Goal: Obtain resource: Download file/media

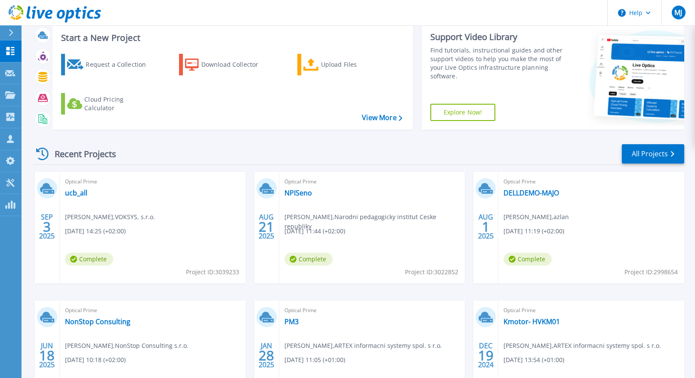
scroll to position [72, 0]
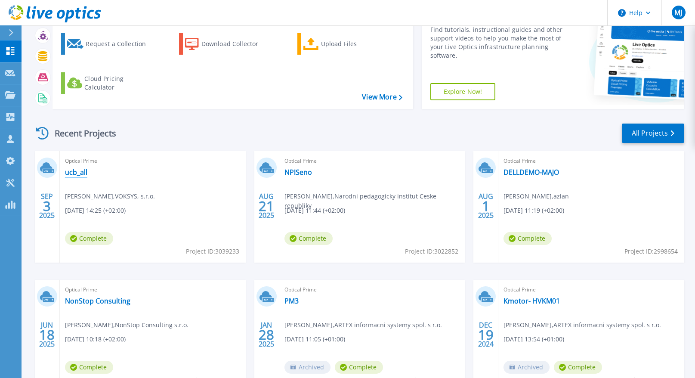
click at [71, 174] on link "ucb_all" at bounding box center [76, 172] width 22 height 9
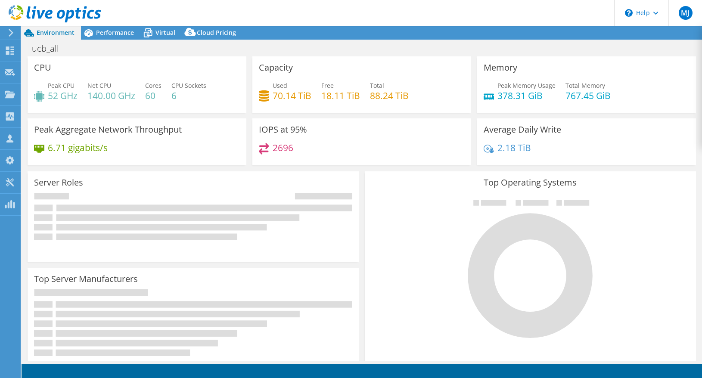
select select "USD"
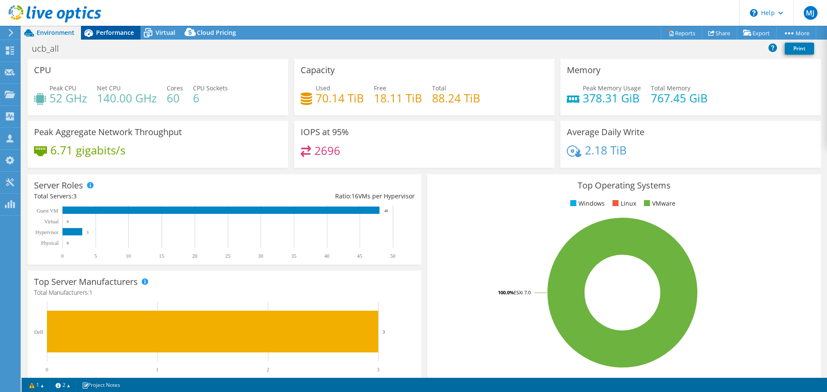
click at [108, 31] on span "Performance" at bounding box center [115, 32] width 38 height 8
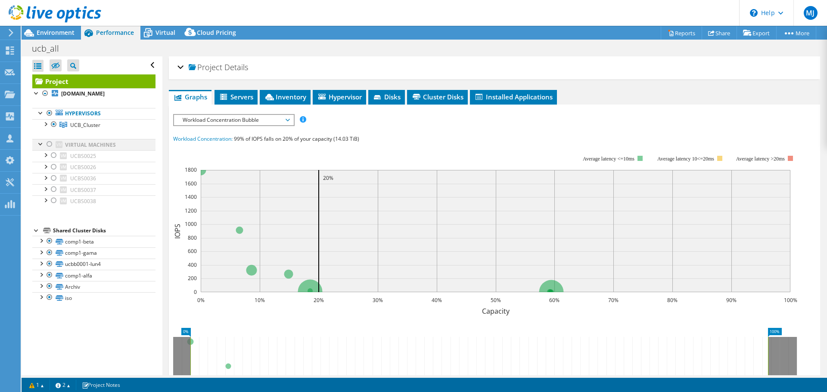
click at [50, 145] on div at bounding box center [49, 144] width 9 height 10
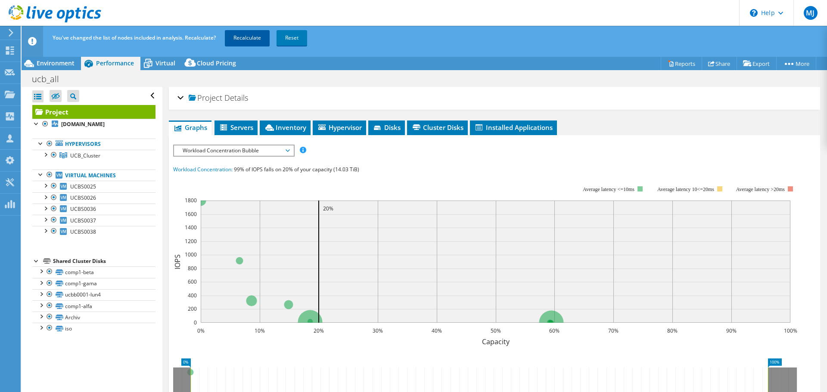
click at [257, 35] on link "Recalculate" at bounding box center [247, 37] width 45 height 15
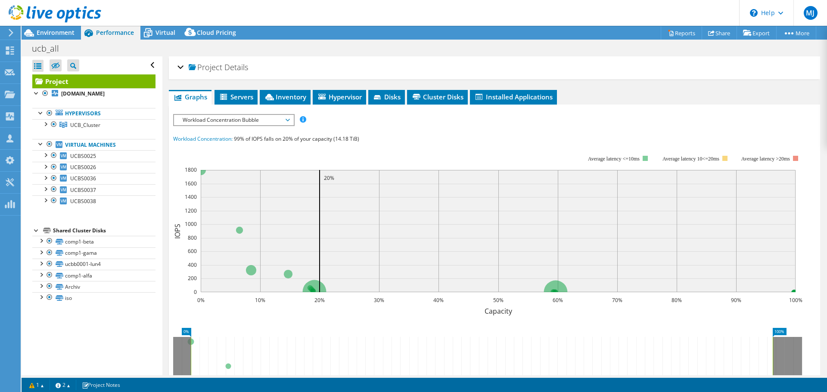
click at [247, 122] on span "Workload Concentration Bubble" at bounding box center [233, 120] width 111 height 10
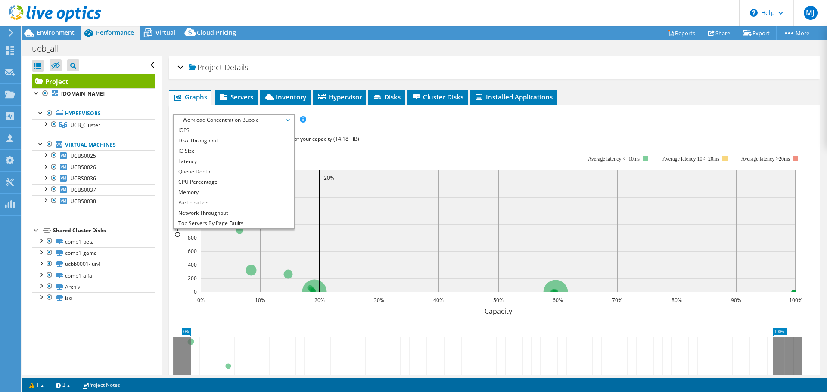
click at [446, 132] on div "IOPS Disk Throughput IO Size Latency Queue Depth CPU Percentage Memory Page Fau…" at bounding box center [494, 273] width 642 height 319
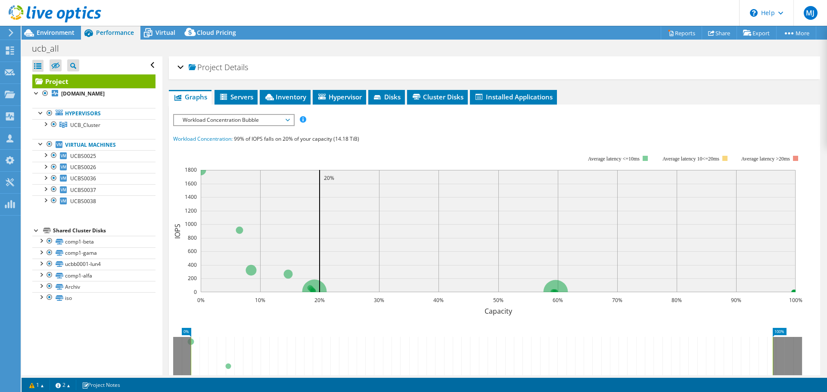
click at [239, 116] on span "Workload Concentration Bubble" at bounding box center [233, 120] width 111 height 10
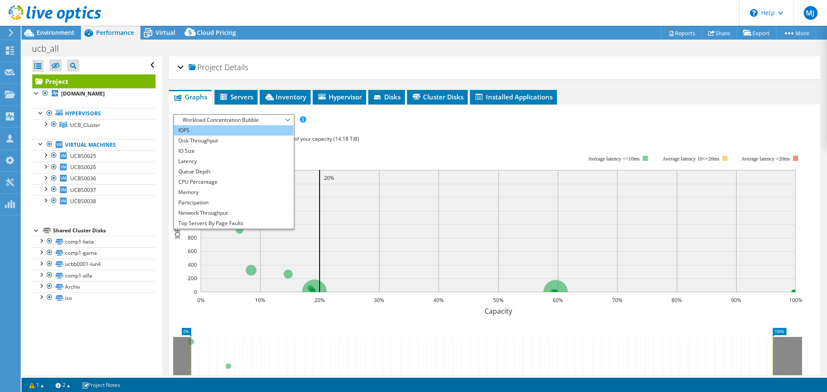
click at [195, 132] on li "IOPS" at bounding box center [233, 130] width 119 height 10
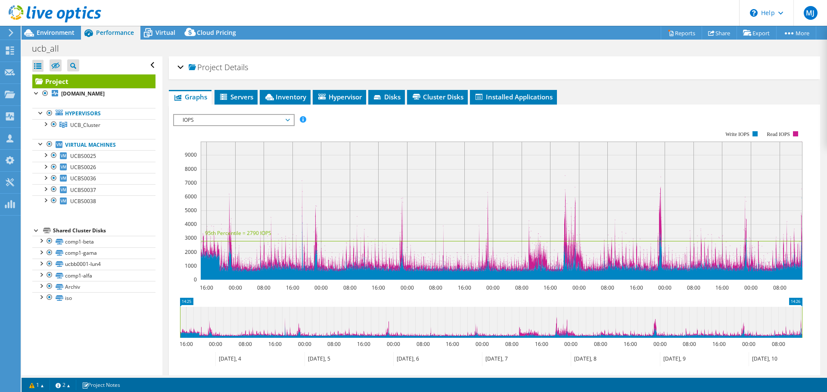
click at [232, 118] on span "IOPS" at bounding box center [233, 120] width 111 height 10
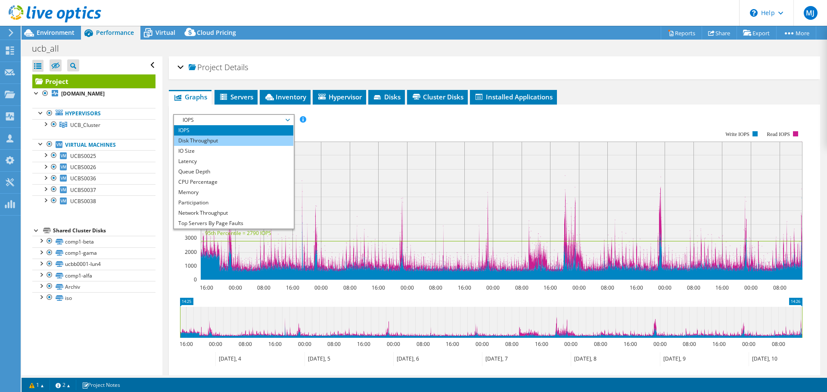
click at [216, 142] on li "Disk Throughput" at bounding box center [233, 141] width 119 height 10
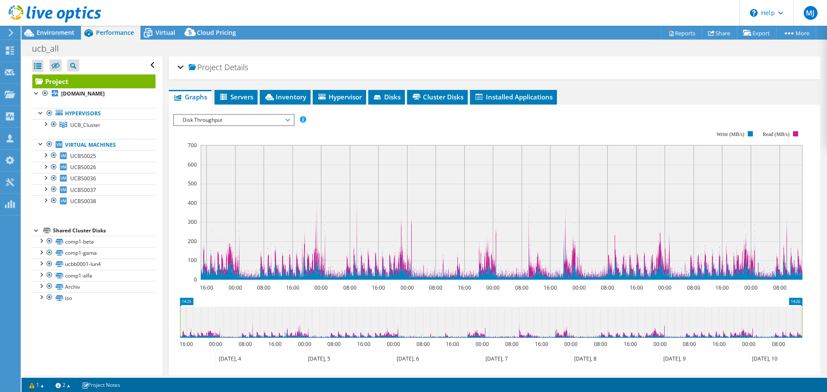
click at [206, 120] on span "Disk Throughput" at bounding box center [233, 120] width 111 height 10
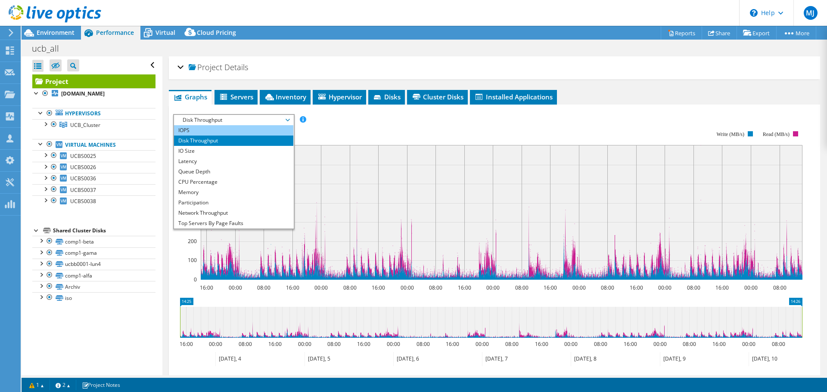
click at [199, 133] on li "IOPS" at bounding box center [233, 130] width 119 height 10
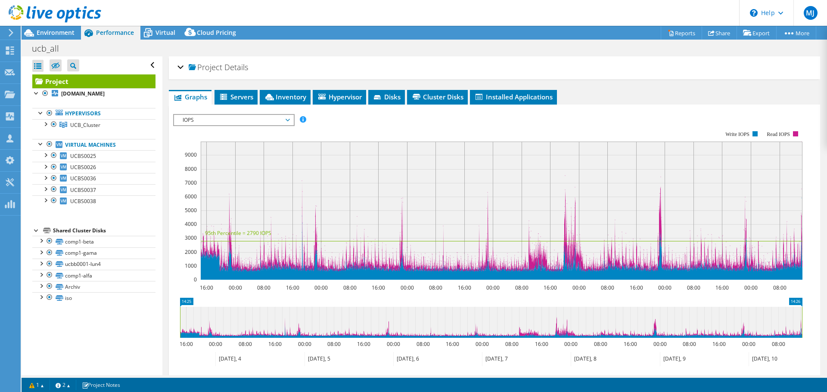
click at [209, 120] on span "IOPS" at bounding box center [233, 120] width 111 height 10
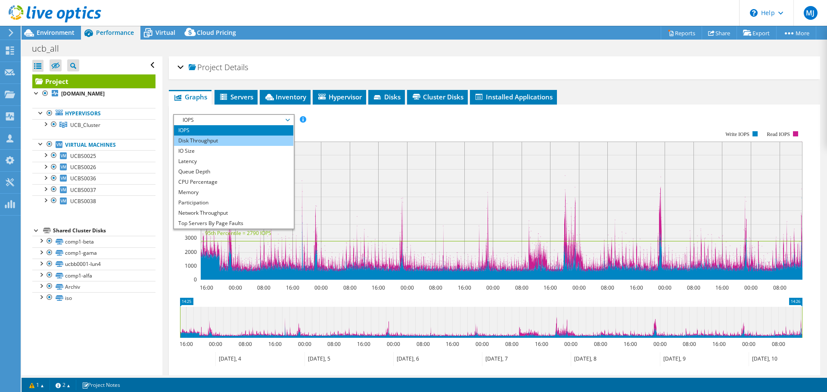
click at [204, 143] on li "Disk Throughput" at bounding box center [233, 141] width 119 height 10
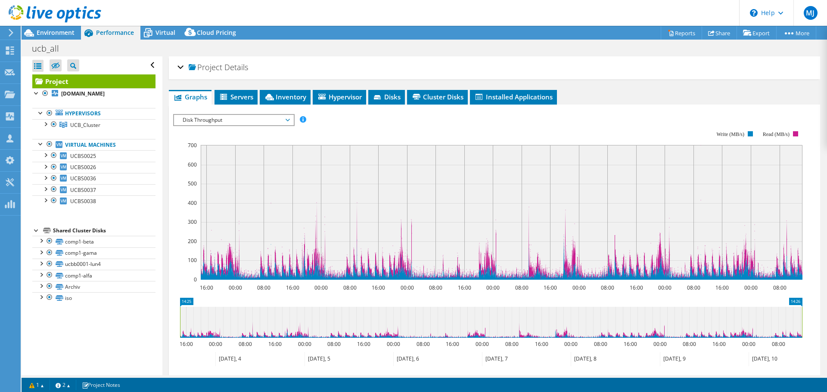
click at [237, 121] on span "Disk Throughput" at bounding box center [233, 120] width 111 height 10
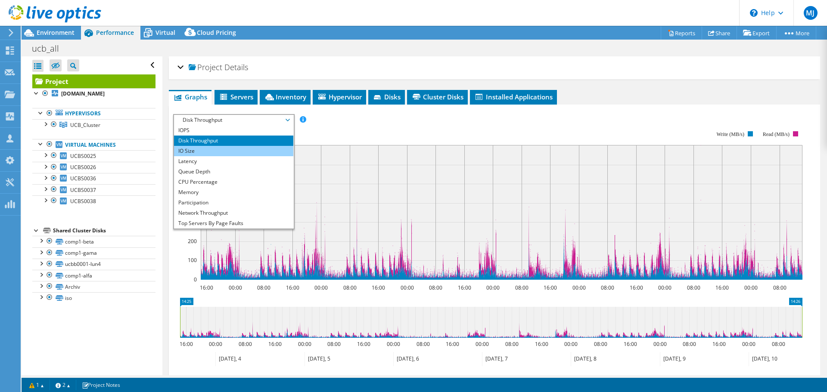
click at [204, 151] on li "IO Size" at bounding box center [233, 151] width 119 height 10
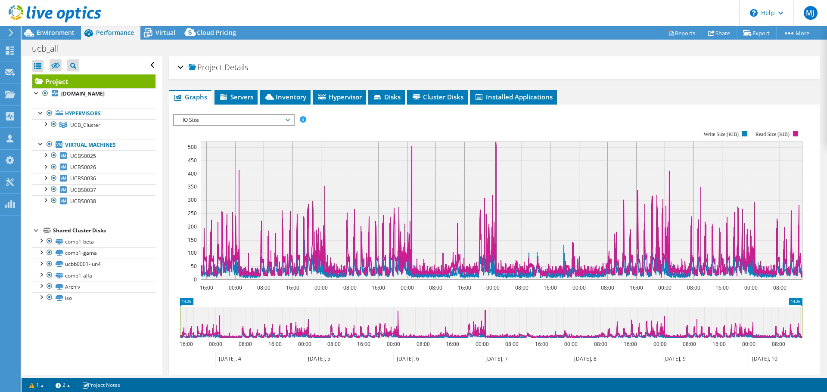
click at [214, 121] on span "IO Size" at bounding box center [233, 120] width 111 height 10
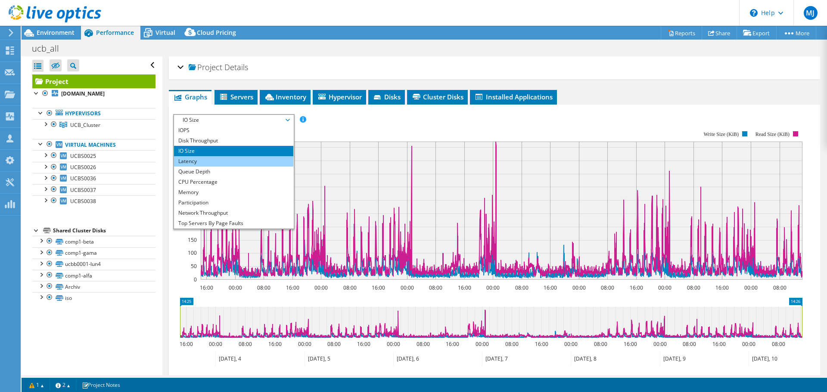
click at [204, 160] on li "Latency" at bounding box center [233, 161] width 119 height 10
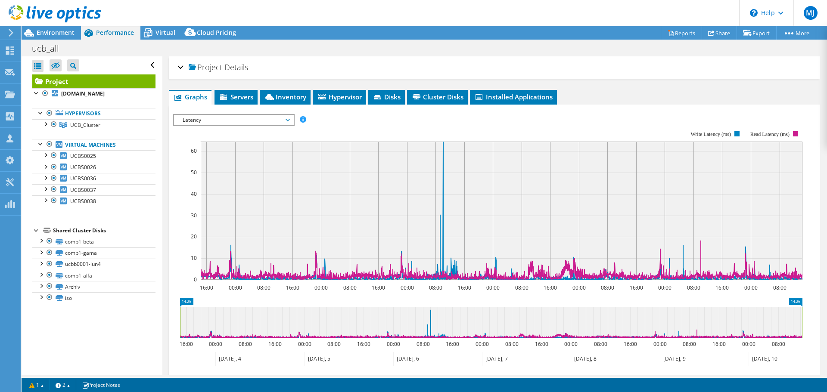
click at [251, 121] on span "Latency" at bounding box center [233, 120] width 111 height 10
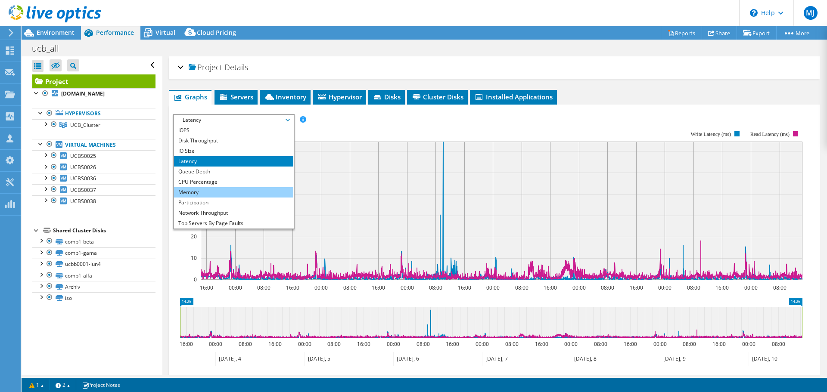
click at [200, 190] on li "Memory" at bounding box center [233, 192] width 119 height 10
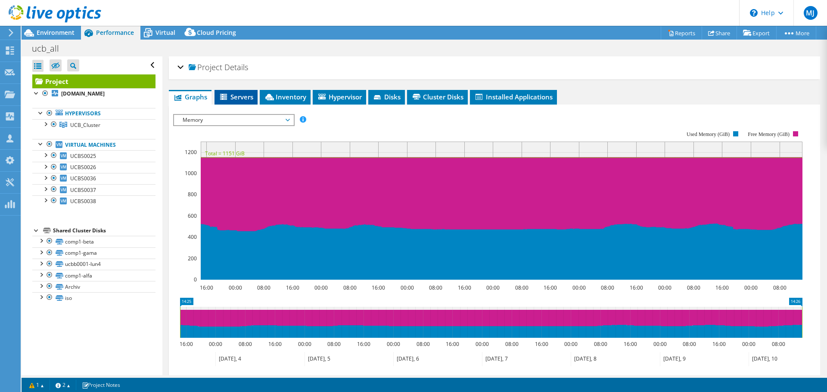
click at [249, 98] on span "Servers" at bounding box center [236, 97] width 34 height 9
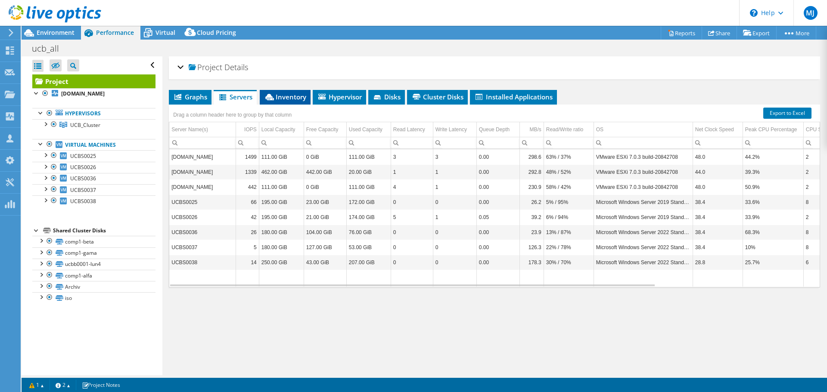
click at [281, 99] on span "Inventory" at bounding box center [285, 97] width 42 height 9
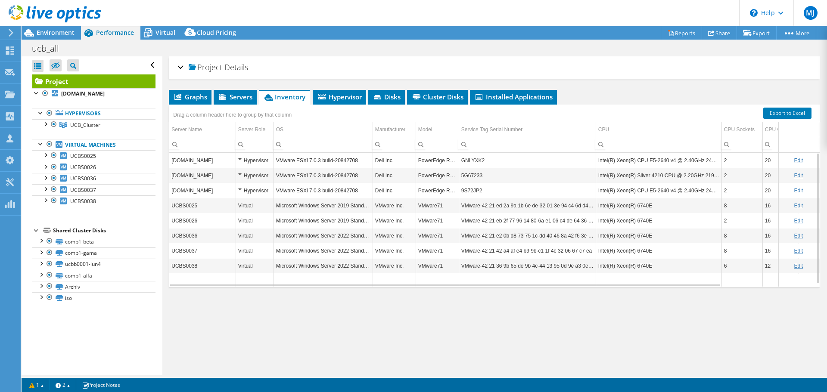
click at [636, 160] on td "Intel(R) Xeon(R) CPU E5-2640 v4 @ 2.40GHz 240 GHz" at bounding box center [658, 160] width 126 height 15
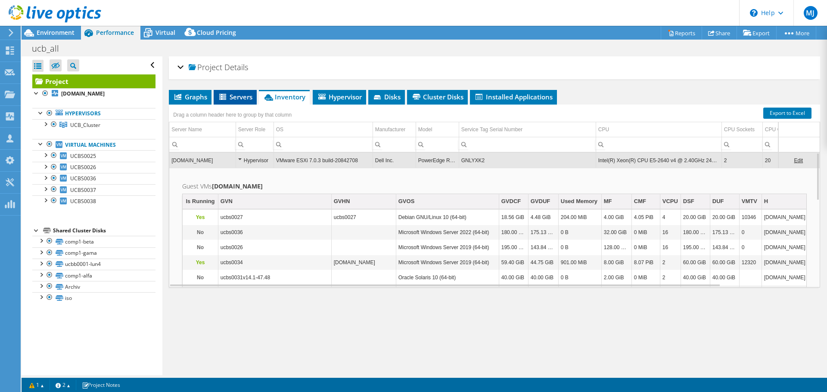
click at [242, 97] on span "Servers" at bounding box center [235, 97] width 34 height 9
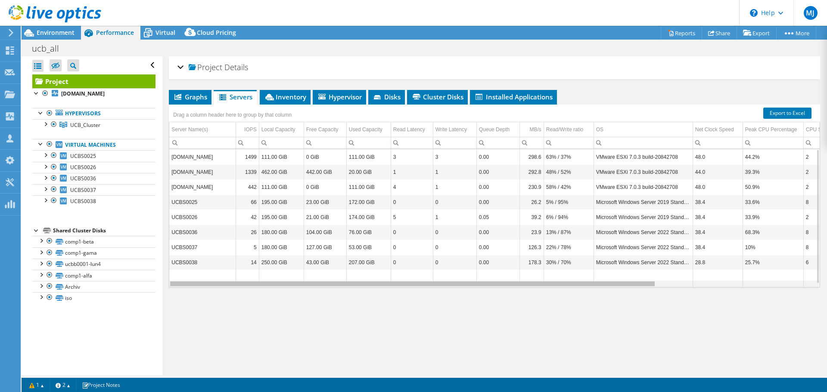
drag, startPoint x: 647, startPoint y: 284, endPoint x: 535, endPoint y: 287, distance: 111.6
click at [535, 287] on body "MJ Channel Partner Martin Joniak martin.joniak@tdsynnex.com azlan My Profile Lo…" at bounding box center [413, 196] width 827 height 392
click at [82, 148] on link "Virtual Machines" at bounding box center [93, 144] width 123 height 11
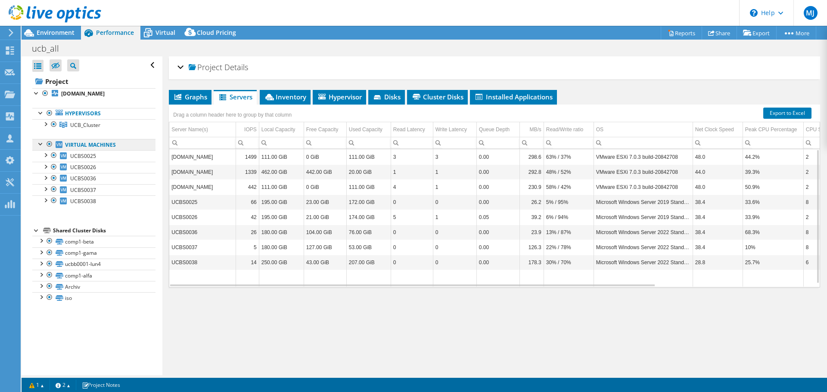
click at [84, 145] on link "Virtual Machines" at bounding box center [93, 144] width 123 height 11
click at [79, 154] on span "UCBS0025" at bounding box center [83, 155] width 26 height 7
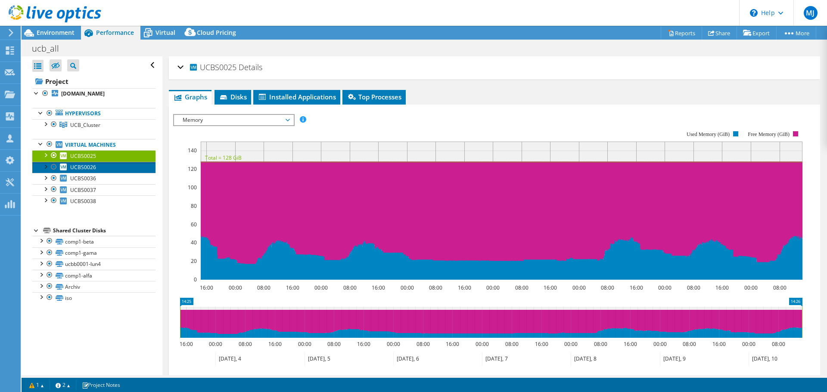
click at [82, 167] on span "UCBS0026" at bounding box center [83, 167] width 26 height 7
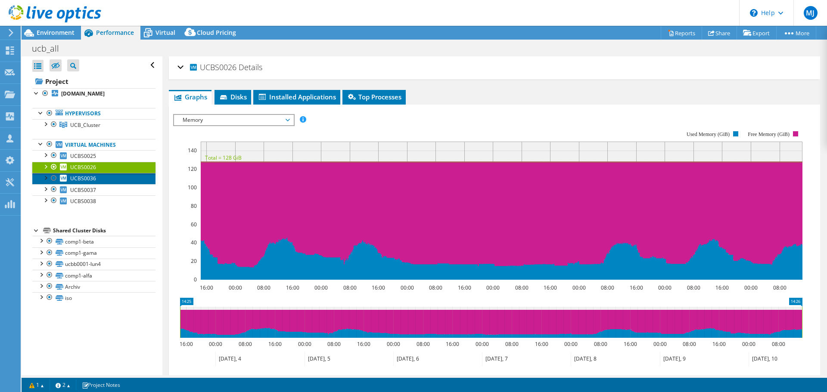
click at [86, 177] on span "UCBS0036" at bounding box center [83, 178] width 26 height 7
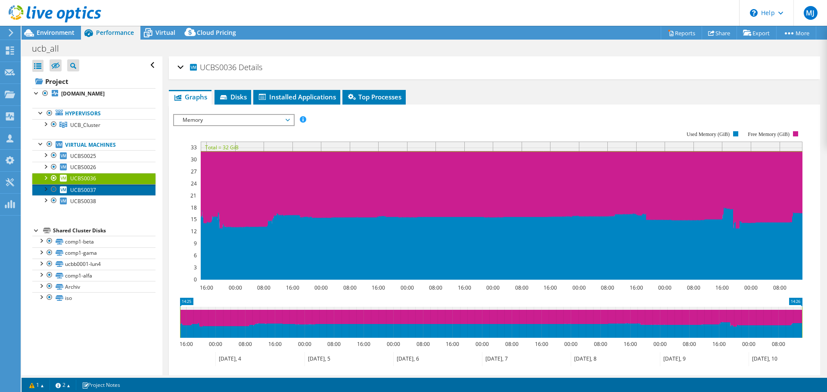
click at [87, 189] on span "UCBS0037" at bounding box center [83, 189] width 26 height 7
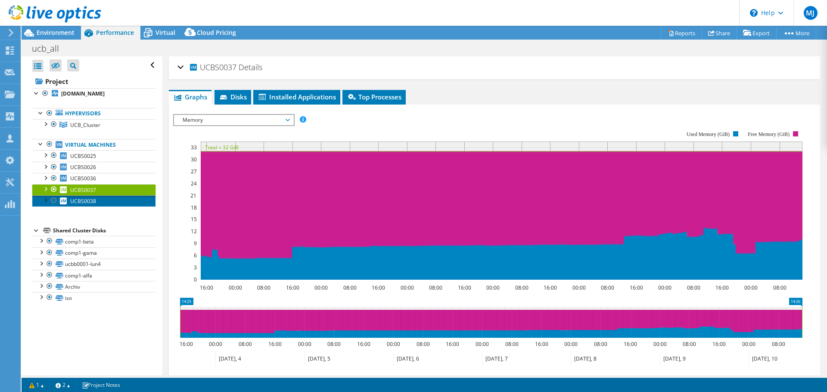
click at [87, 200] on span "UCBS0038" at bounding box center [83, 201] width 26 height 7
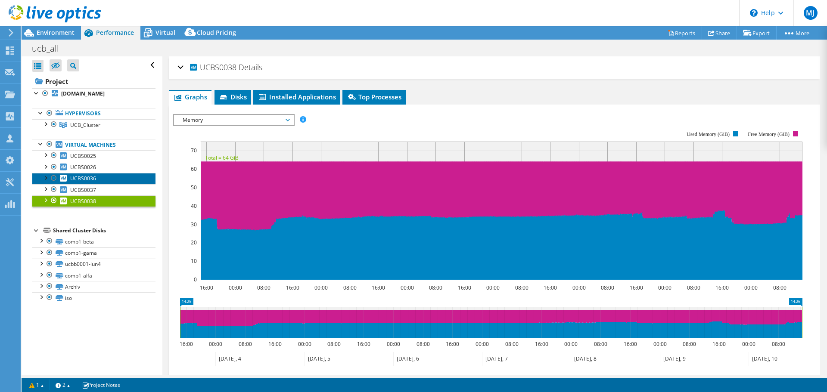
click at [87, 178] on span "UCBS0036" at bounding box center [83, 178] width 26 height 7
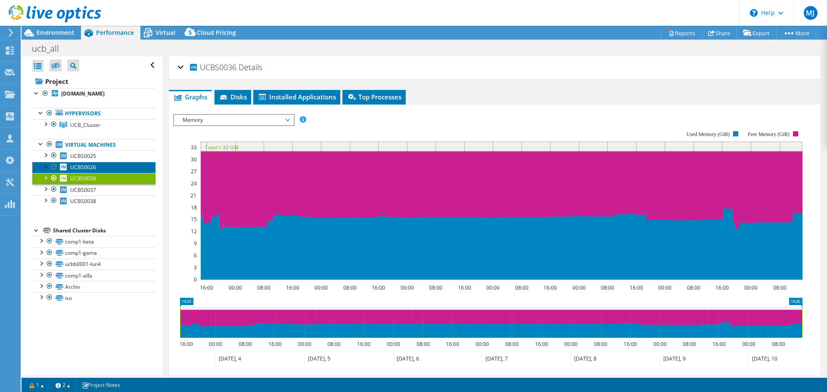
click at [87, 166] on span "UCBS0026" at bounding box center [83, 167] width 26 height 7
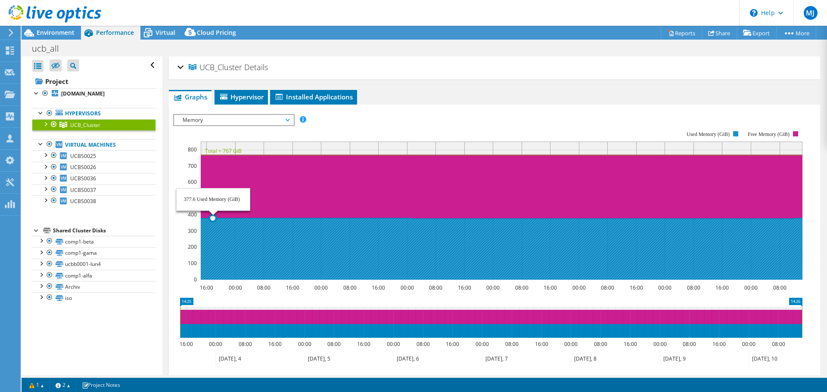
select select "USD"
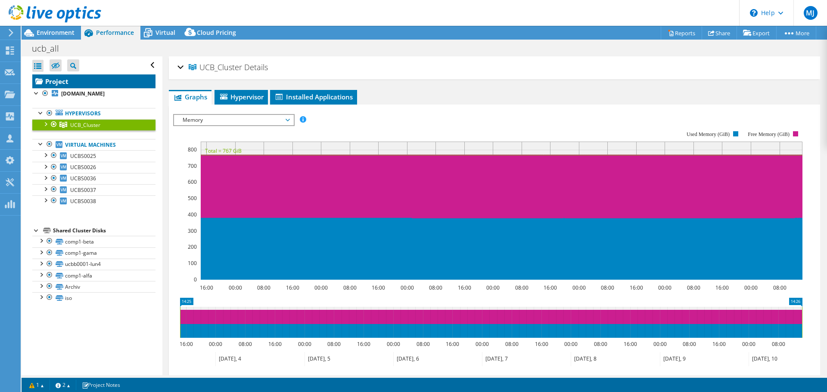
click at [62, 83] on link "Project" at bounding box center [93, 81] width 123 height 14
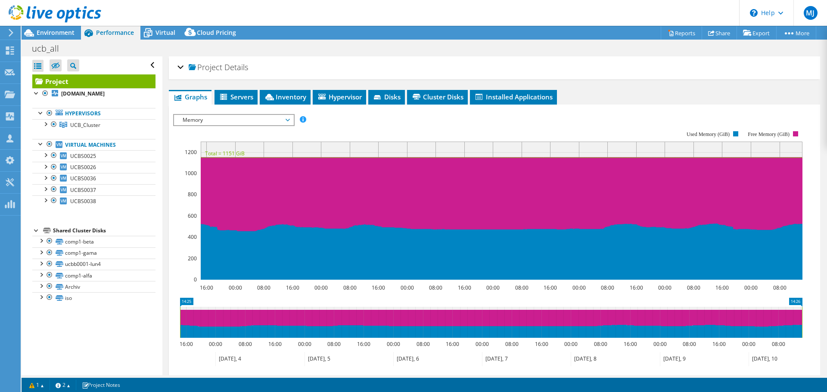
click at [239, 127] on rect at bounding box center [487, 205] width 629 height 172
click at [238, 120] on span "Memory" at bounding box center [233, 120] width 111 height 10
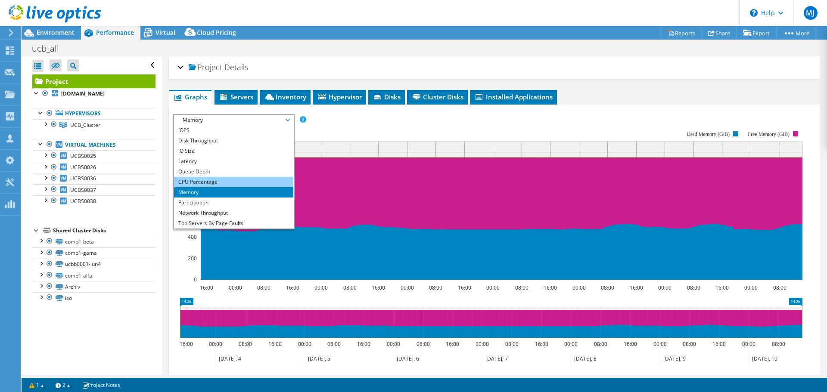
click at [201, 181] on li "CPU Percentage" at bounding box center [233, 182] width 119 height 10
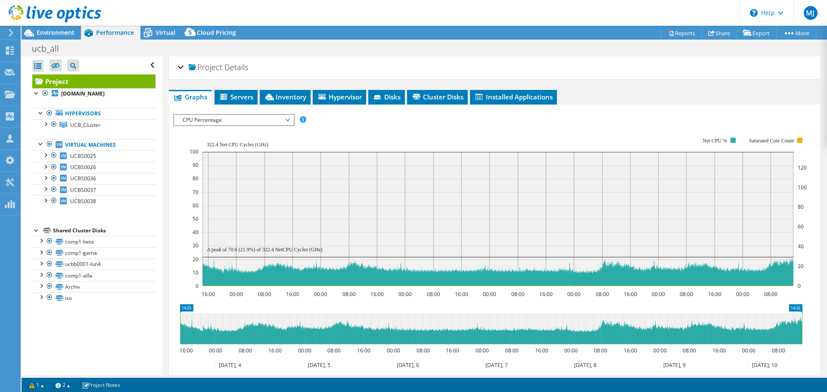
click at [301, 263] on rect at bounding box center [497, 219] width 591 height 134
click at [161, 30] on span "Virtual" at bounding box center [165, 32] width 20 height 8
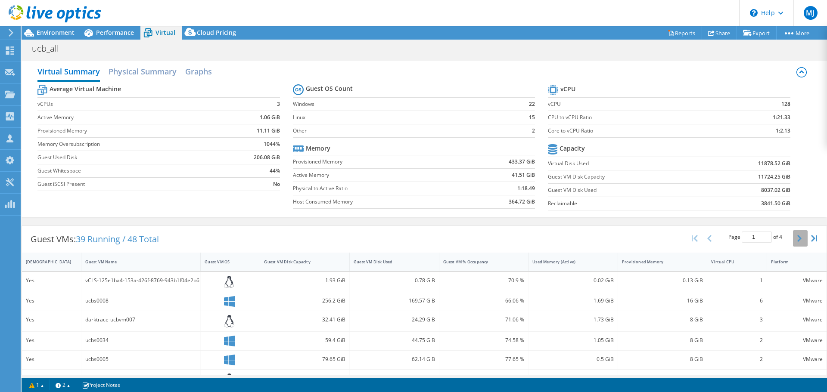
click at [796, 242] on button "button" at bounding box center [800, 238] width 15 height 16
click at [797, 233] on button "button" at bounding box center [800, 238] width 15 height 16
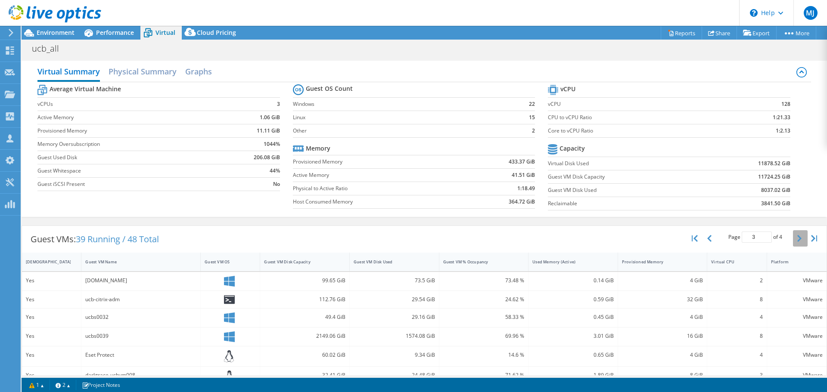
click at [793, 236] on button "button" at bounding box center [800, 238] width 15 height 16
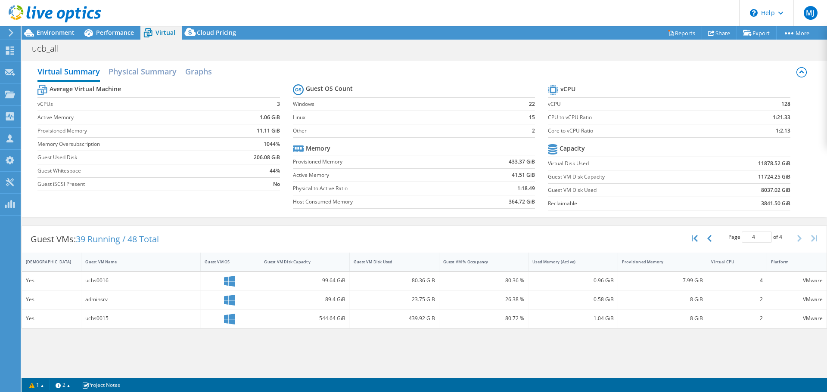
scroll to position [99, 0]
click at [711, 241] on icon "button" at bounding box center [709, 238] width 4 height 7
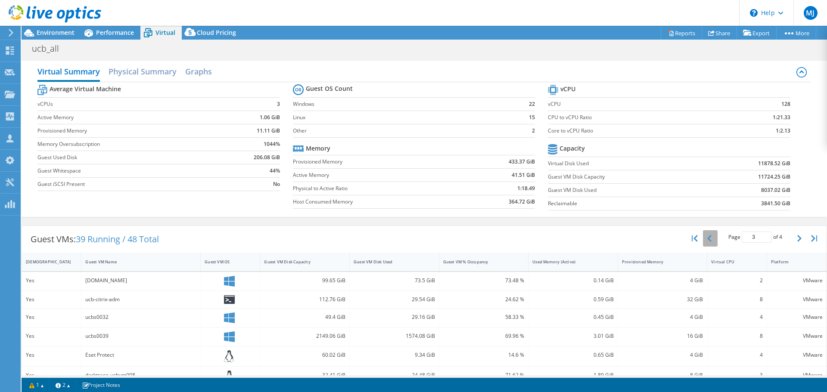
click at [717, 241] on div "Page 3 of 4 5 rows 10 rows 20 rows 25 rows 50 rows 100 rows" at bounding box center [754, 238] width 75 height 16
click at [707, 240] on icon "button" at bounding box center [709, 238] width 4 height 7
type input "1"
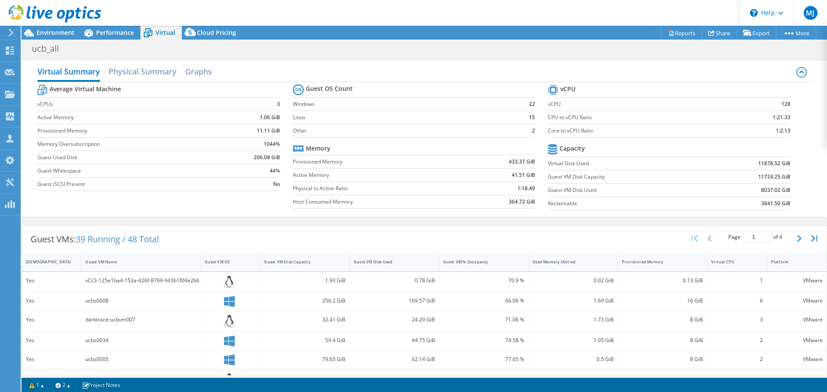
click at [186, 146] on label "Memory Oversubscription" at bounding box center [129, 144] width 184 height 9
click at [234, 118] on td "1.06 GiB" at bounding box center [251, 117] width 58 height 13
click at [230, 130] on td "11.11 GiB" at bounding box center [251, 130] width 58 height 13
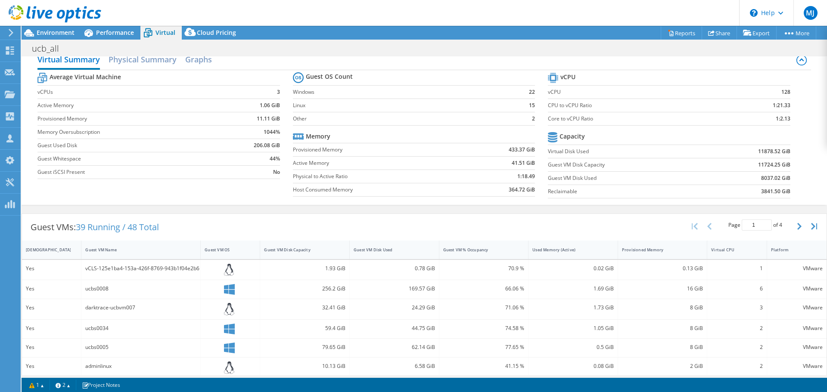
scroll to position [0, 0]
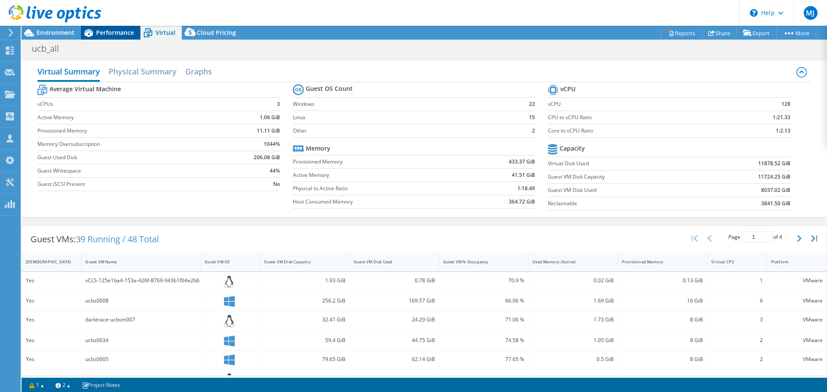
click at [112, 31] on span "Performance" at bounding box center [115, 32] width 38 height 8
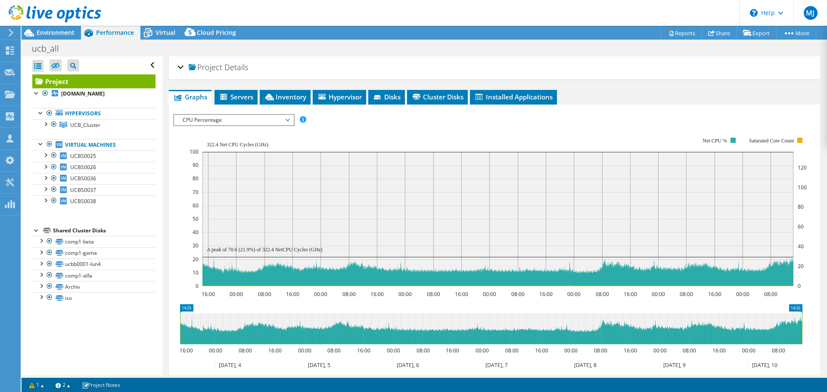
click at [211, 119] on span "CPU Percentage" at bounding box center [233, 120] width 111 height 10
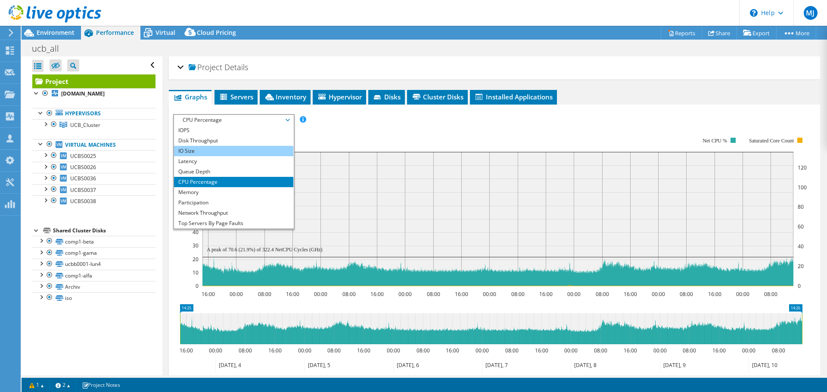
click at [198, 149] on li "IO Size" at bounding box center [233, 151] width 119 height 10
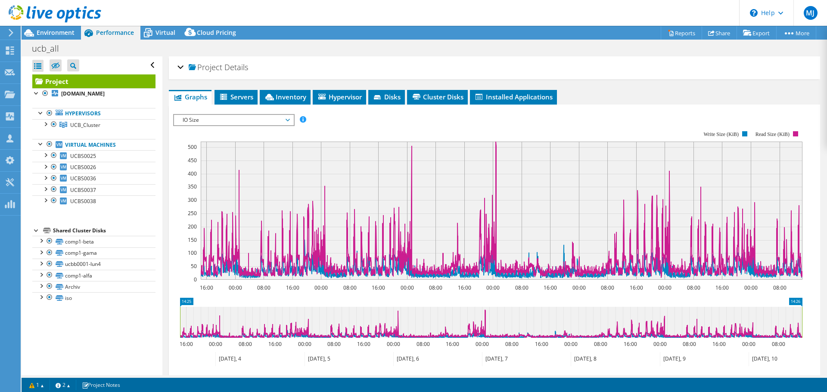
click at [210, 119] on span "IO Size" at bounding box center [233, 120] width 111 height 10
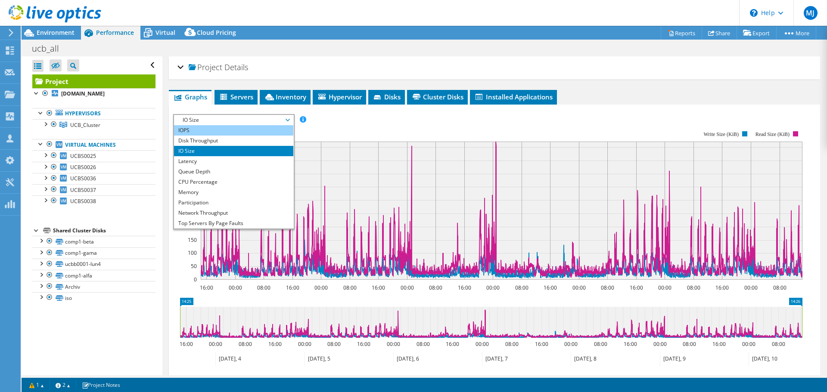
click at [197, 125] on li "IOPS" at bounding box center [233, 130] width 119 height 10
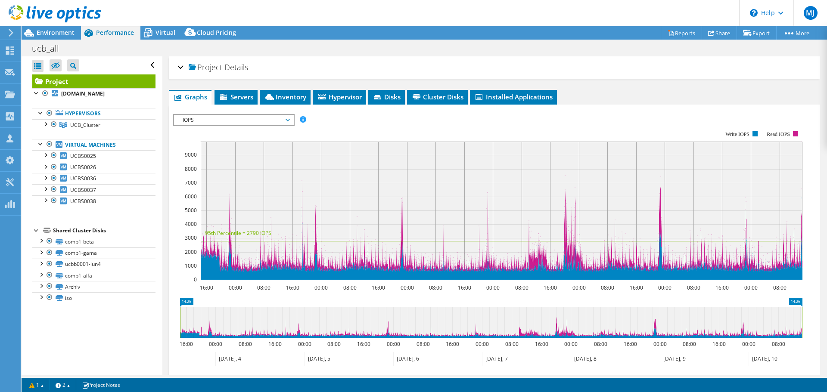
click at [211, 121] on span "IOPS" at bounding box center [233, 120] width 111 height 10
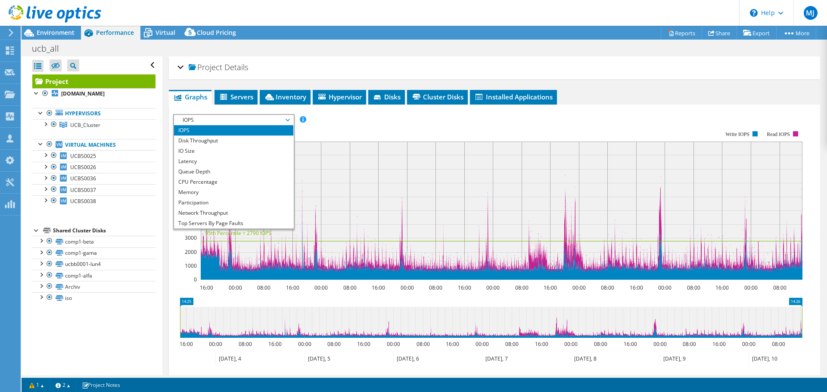
click at [211, 121] on span "IOPS" at bounding box center [233, 120] width 111 height 10
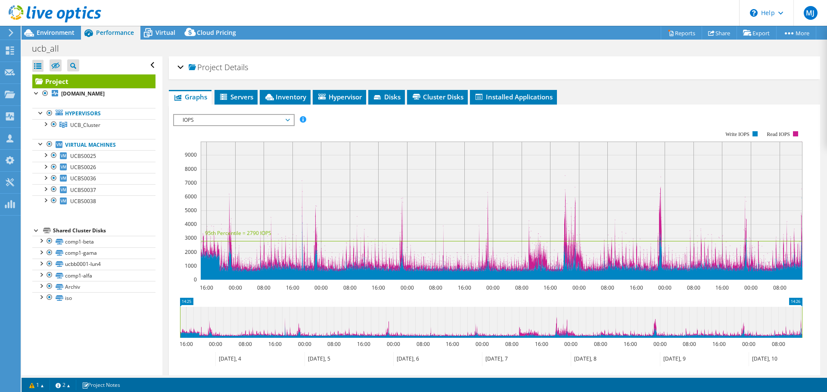
click at [223, 118] on span "IOPS" at bounding box center [233, 120] width 111 height 10
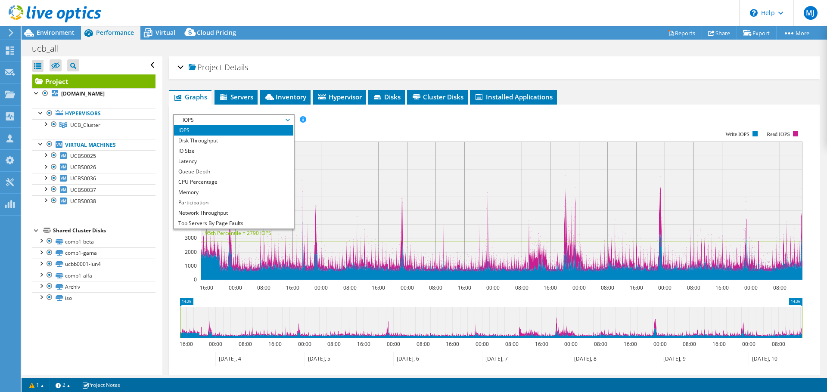
click at [223, 118] on span "IOPS" at bounding box center [233, 120] width 111 height 10
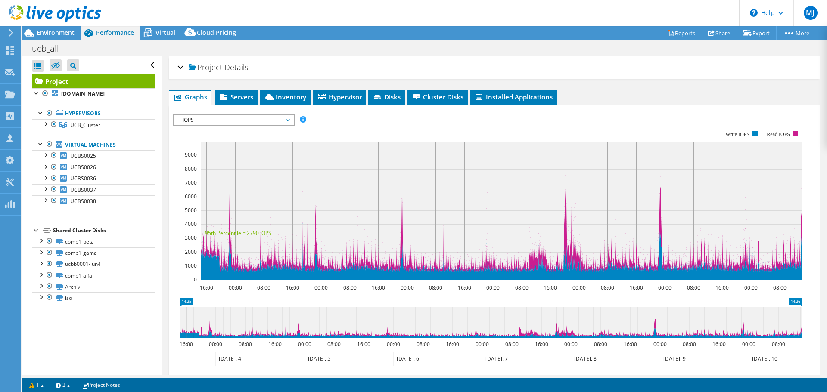
click at [223, 118] on span "IOPS" at bounding box center [233, 120] width 111 height 10
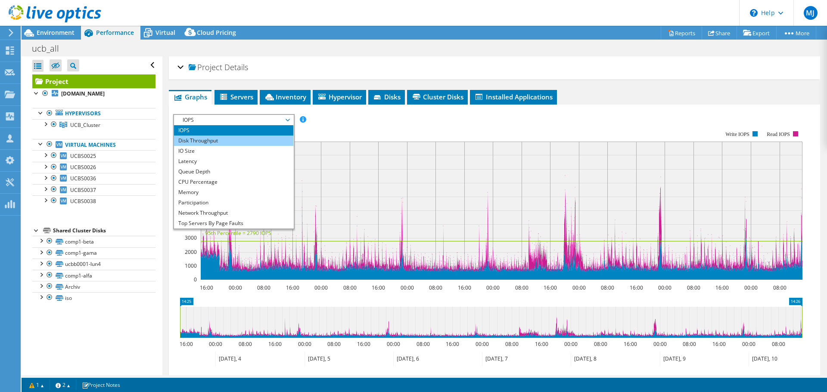
click at [200, 142] on li "Disk Throughput" at bounding box center [233, 141] width 119 height 10
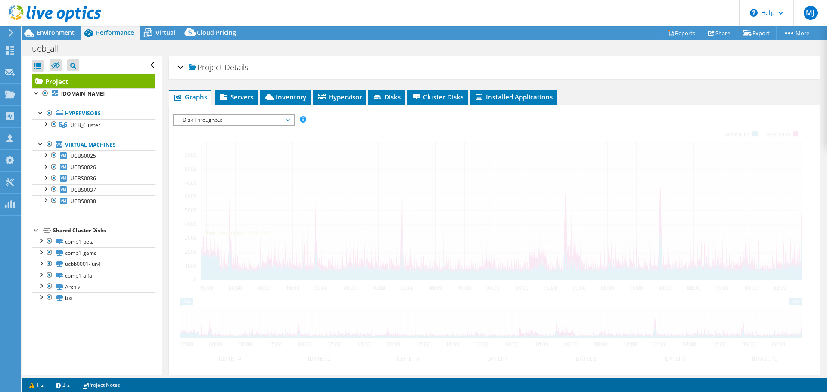
click at [198, 123] on span "Disk Throughput" at bounding box center [233, 120] width 111 height 10
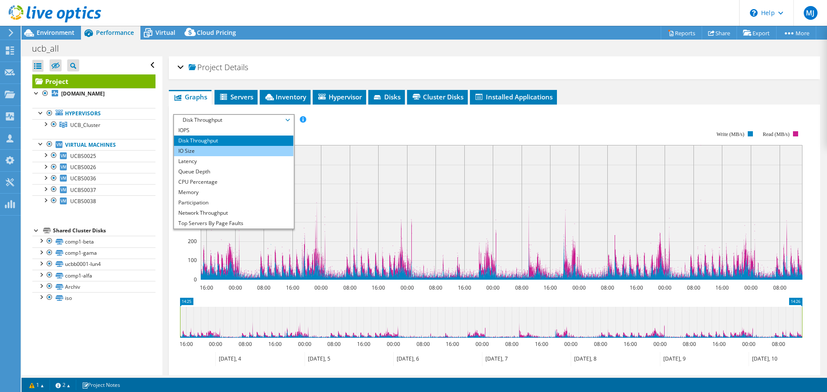
click at [204, 150] on li "IO Size" at bounding box center [233, 151] width 119 height 10
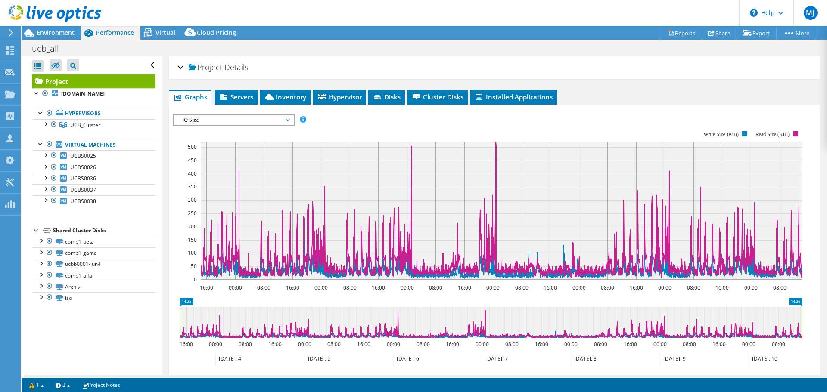
click at [181, 68] on div "Project Details" at bounding box center [494, 68] width 634 height 19
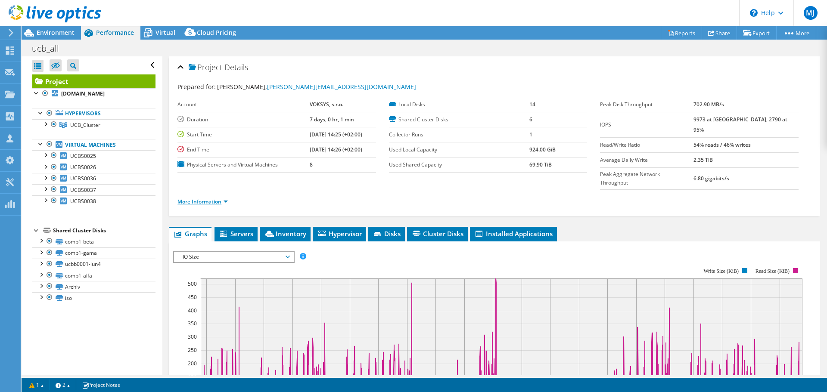
click at [212, 198] on link "More Information" at bounding box center [202, 201] width 50 height 7
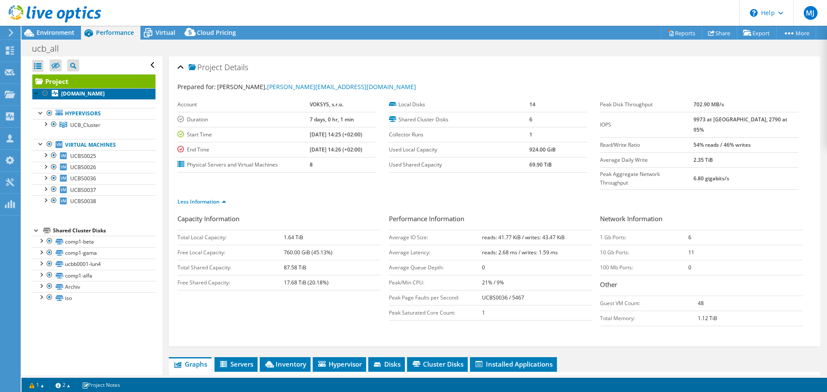
click at [103, 94] on b "[DOMAIN_NAME]" at bounding box center [82, 93] width 43 height 7
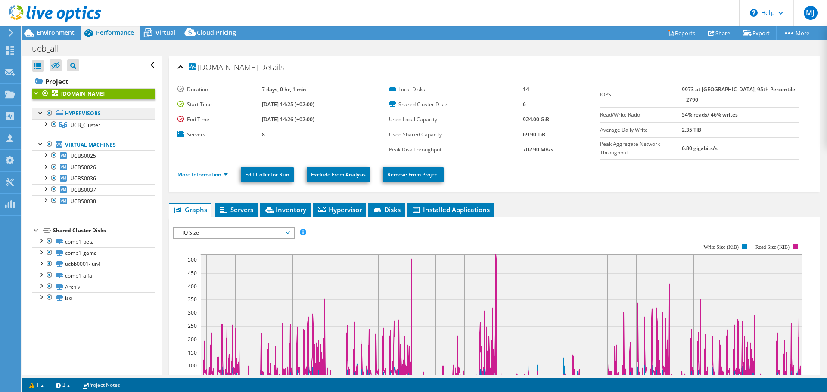
click at [88, 112] on link "Hypervisors" at bounding box center [93, 113] width 123 height 11
click at [87, 113] on link "Hypervisors" at bounding box center [93, 113] width 123 height 11
click at [91, 122] on span "UCB_Cluster" at bounding box center [85, 124] width 30 height 7
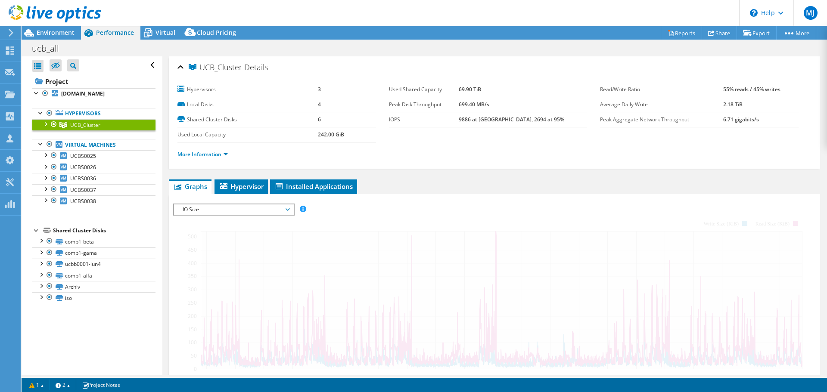
click at [90, 111] on link "Hypervisors" at bounding box center [93, 113] width 123 height 11
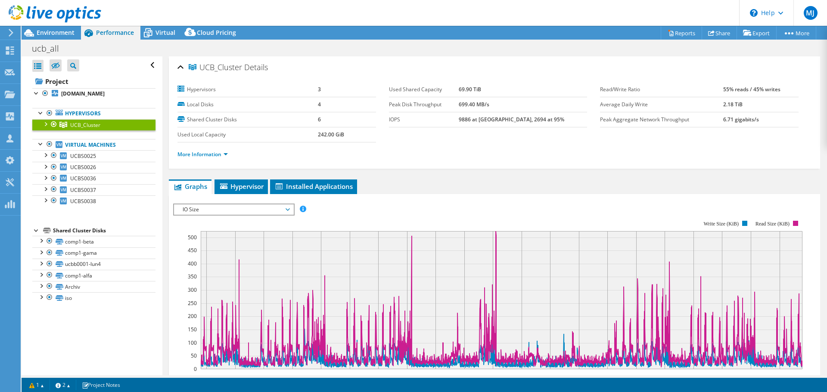
click at [46, 124] on div at bounding box center [45, 123] width 9 height 9
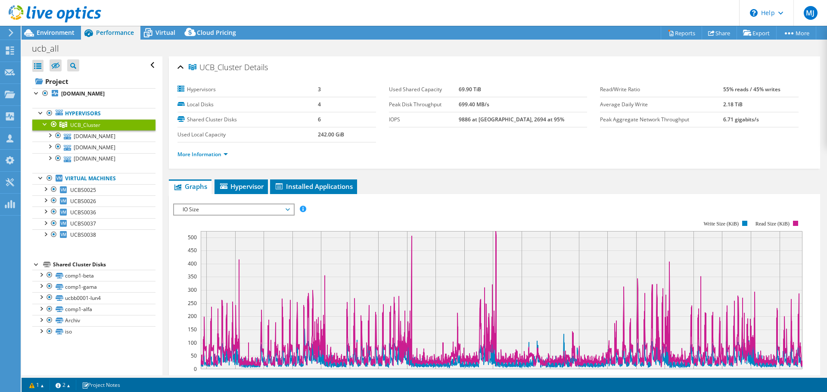
click at [202, 212] on span "IO Size" at bounding box center [233, 210] width 111 height 10
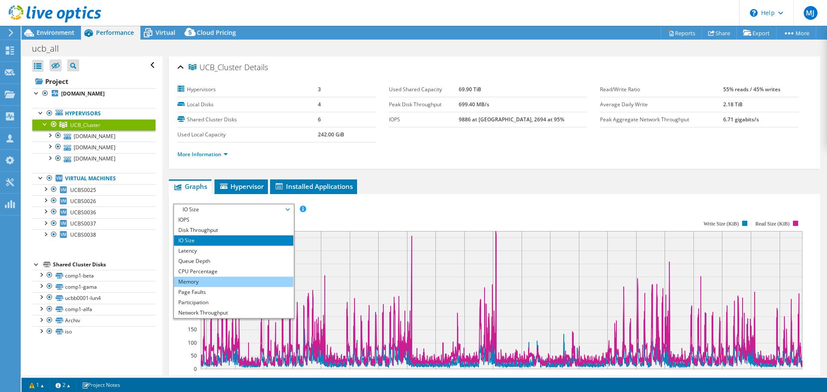
click at [208, 285] on li "Memory" at bounding box center [233, 282] width 119 height 10
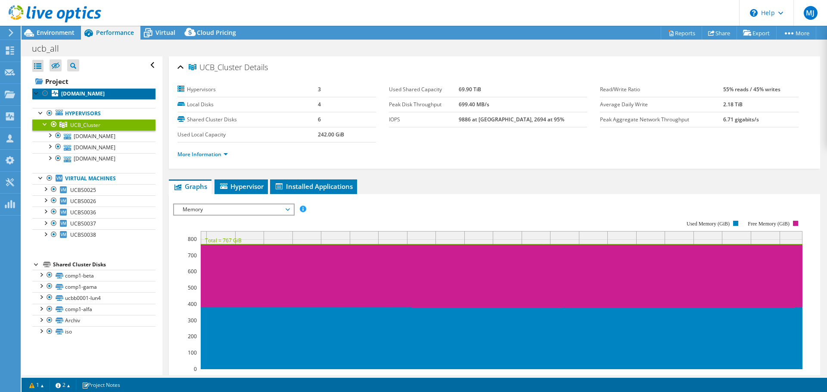
click at [103, 92] on b "[DOMAIN_NAME]" at bounding box center [82, 93] width 43 height 7
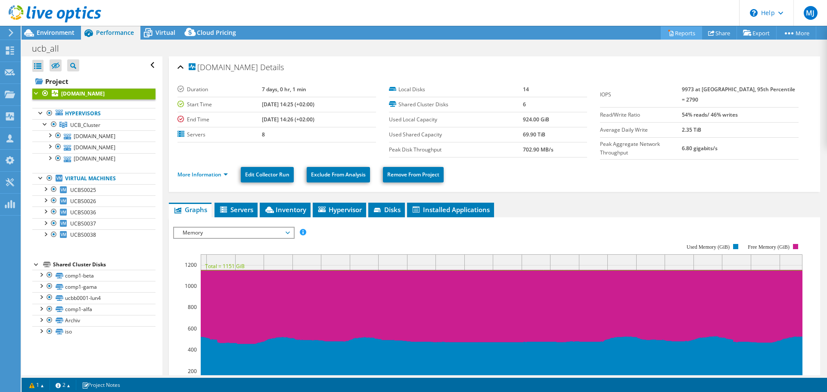
click at [683, 36] on link "Reports" at bounding box center [680, 32] width 41 height 13
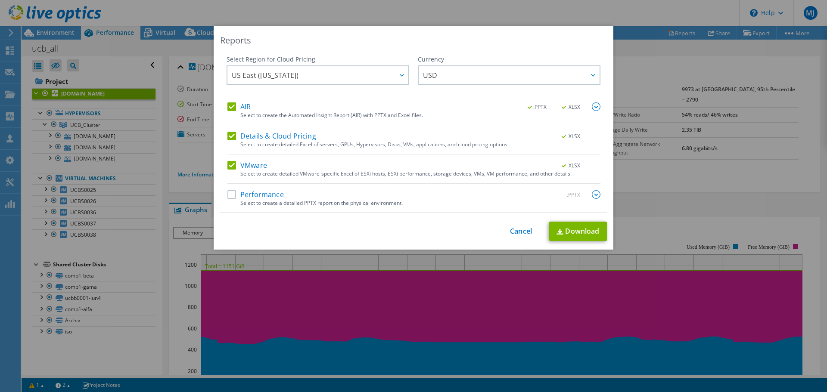
click at [229, 110] on label "AIR" at bounding box center [238, 106] width 23 height 9
click at [0, 0] on input "AIR" at bounding box center [0, 0] width 0 height 0
click at [230, 136] on label "Details & Cloud Pricing" at bounding box center [271, 136] width 89 height 9
click at [0, 0] on input "Details & Cloud Pricing" at bounding box center [0, 0] width 0 height 0
click at [228, 165] on label "VMware" at bounding box center [247, 165] width 40 height 9
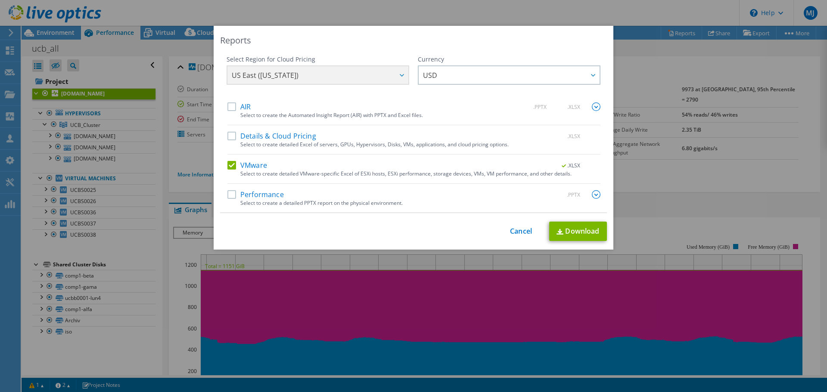
click at [0, 0] on input "VMware" at bounding box center [0, 0] width 0 height 0
click at [227, 194] on label "Performance" at bounding box center [255, 194] width 56 height 9
click at [0, 0] on input "Performance" at bounding box center [0, 0] width 0 height 0
click at [596, 193] on img at bounding box center [596, 194] width 9 height 9
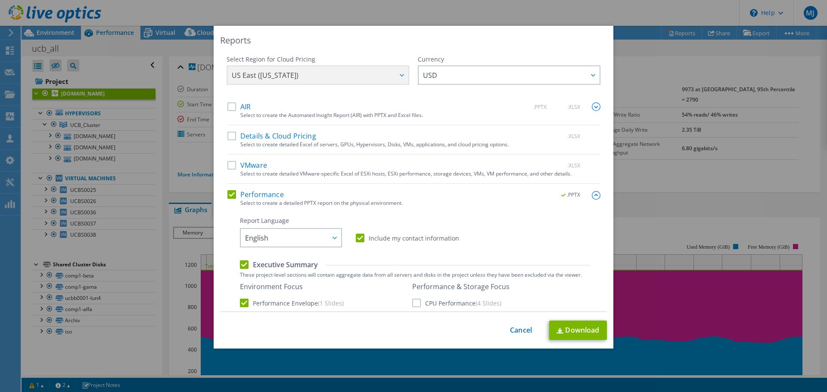
scroll to position [72, 0]
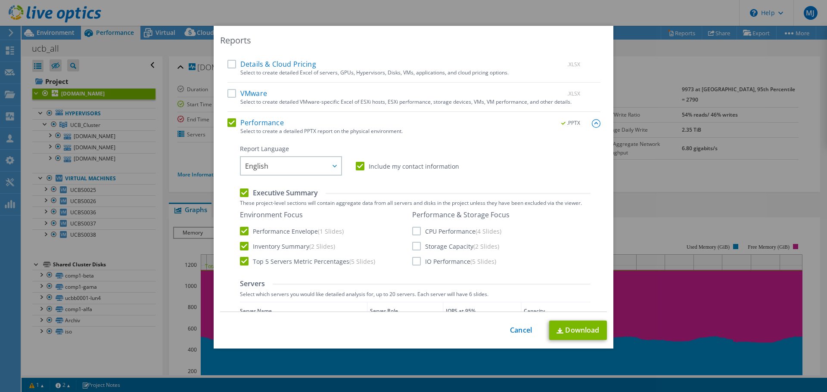
click at [360, 164] on label "Include my contact information" at bounding box center [407, 166] width 103 height 9
click at [0, 0] on input "Include my contact information" at bounding box center [0, 0] width 0 height 0
click at [307, 260] on label "Top 5 Servers Metric Percentages (5 Slides)" at bounding box center [307, 261] width 135 height 9
click at [0, 0] on input "Top 5 Servers Metric Percentages (5 Slides)" at bounding box center [0, 0] width 0 height 0
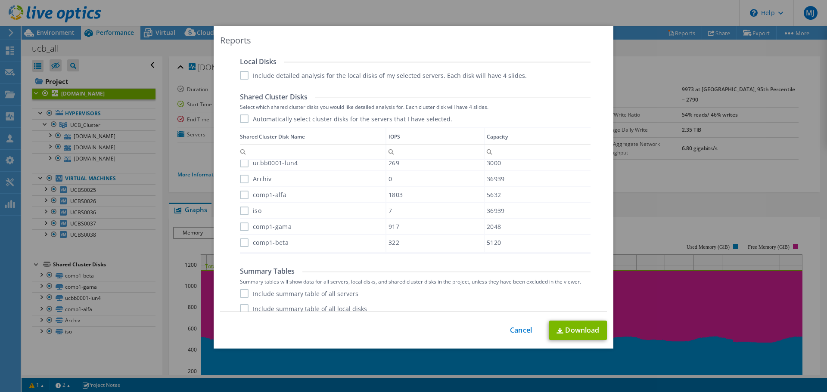
scroll to position [509, 0]
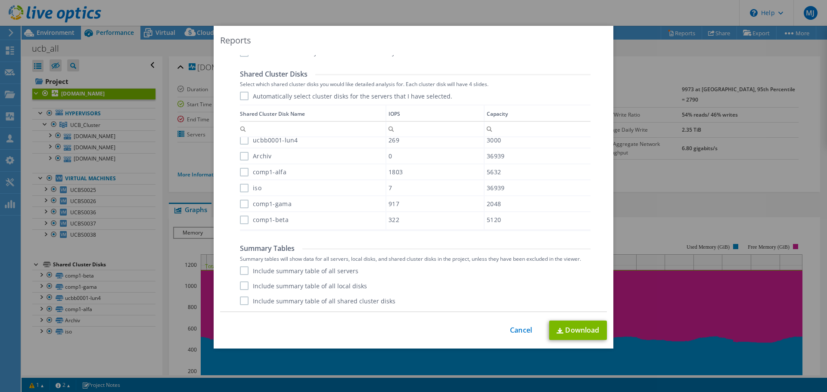
click at [326, 271] on label "Include summary table of all servers" at bounding box center [299, 271] width 118 height 9
click at [0, 0] on input "Include summary table of all servers" at bounding box center [0, 0] width 0 height 0
click at [275, 298] on label "Include summary table of all shared cluster disks" at bounding box center [317, 301] width 155 height 9
click at [0, 0] on input "Include summary table of all shared cluster disks" at bounding box center [0, 0] width 0 height 0
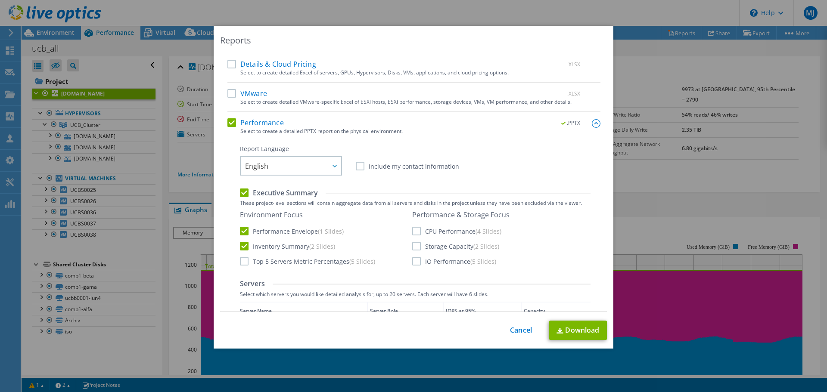
scroll to position [78, 0]
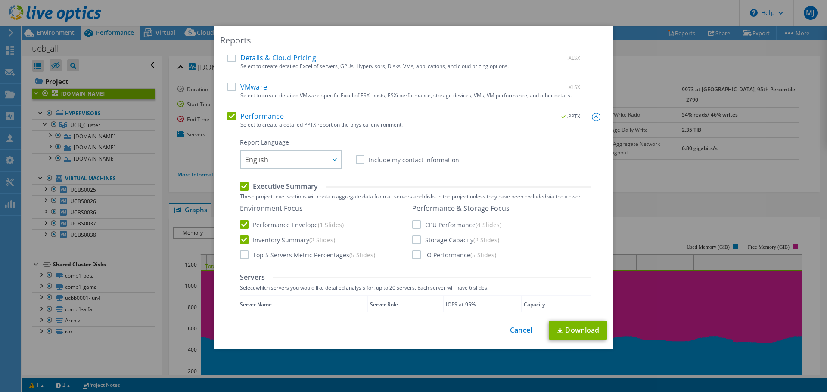
click at [432, 255] on label "IO Performance (5 Slides)" at bounding box center [454, 255] width 84 height 9
click at [0, 0] on input "IO Performance (5 Slides)" at bounding box center [0, 0] width 0 height 0
click at [424, 239] on label "Storage Capacity (2 Slides)" at bounding box center [455, 240] width 87 height 9
click at [0, 0] on input "Storage Capacity (2 Slides)" at bounding box center [0, 0] width 0 height 0
click at [423, 223] on label "CPU Performance (4 Slides)" at bounding box center [456, 224] width 89 height 9
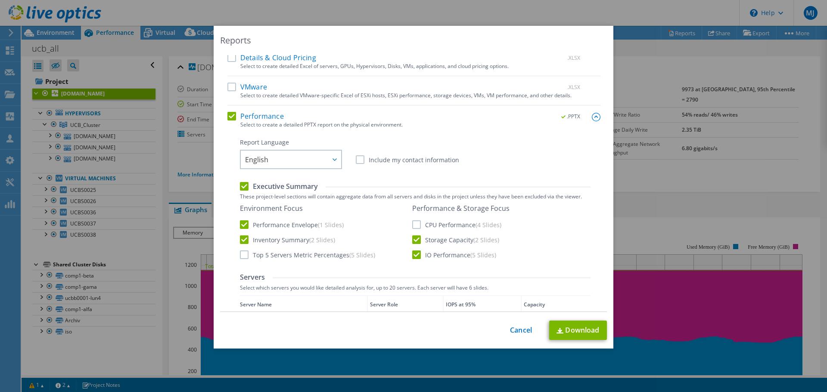
click at [0, 0] on input "CPU Performance (4 Slides)" at bounding box center [0, 0] width 0 height 0
click at [560, 329] on link "Download" at bounding box center [578, 330] width 58 height 19
click at [745, 142] on div "Reports Select Region for Cloud Pricing Asia Pacific (Hong Kong) Asia Pacific (…" at bounding box center [413, 196] width 827 height 341
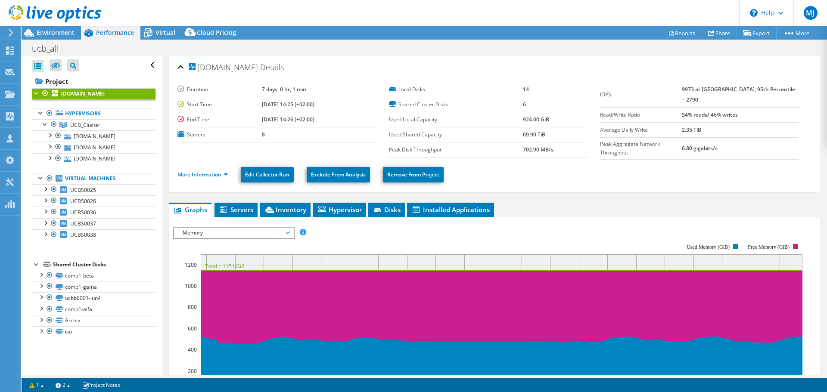
click at [756, 173] on ul "More Information Edit Collector Run Exclude From Analysis Remove From Project" at bounding box center [494, 174] width 634 height 18
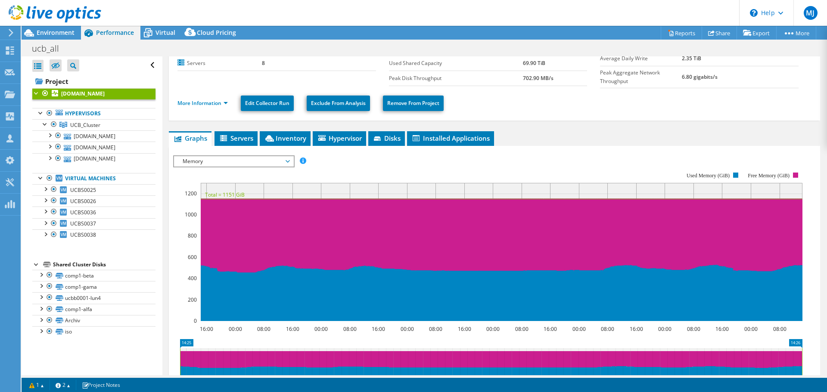
scroll to position [72, 0]
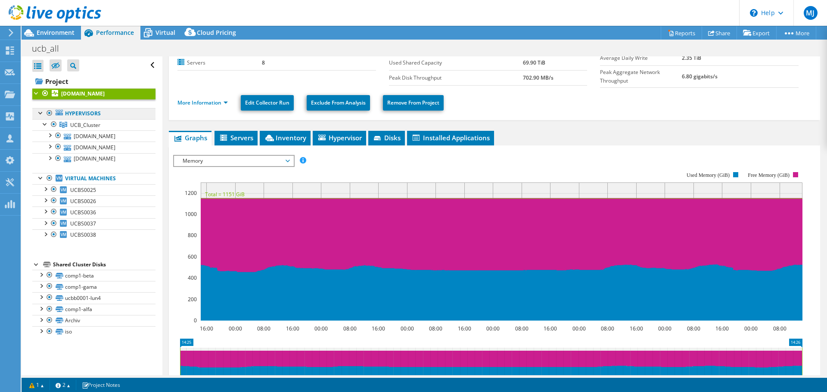
click at [93, 113] on link "Hypervisors" at bounding box center [93, 113] width 123 height 11
click at [87, 124] on span "UCB_Cluster" at bounding box center [85, 124] width 30 height 7
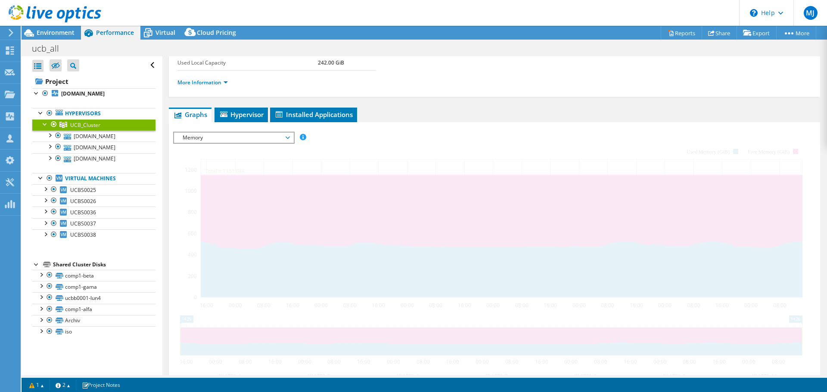
click at [216, 140] on span "Memory" at bounding box center [233, 138] width 111 height 10
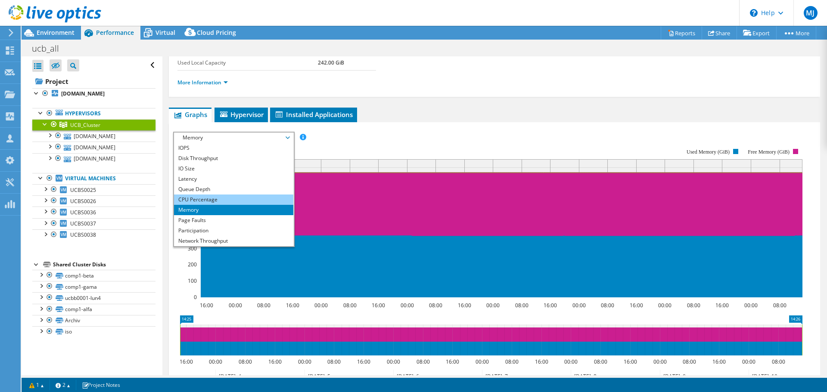
click at [209, 202] on li "CPU Percentage" at bounding box center [233, 200] width 119 height 10
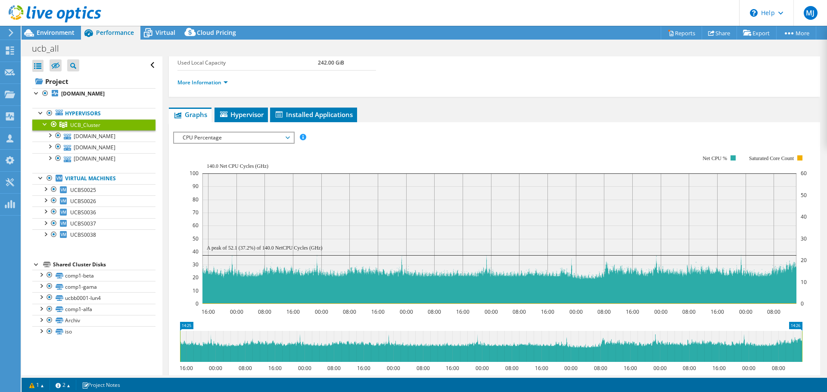
click at [727, 94] on div "More Information" at bounding box center [494, 83] width 634 height 24
click at [64, 89] on link "[DOMAIN_NAME]" at bounding box center [93, 93] width 123 height 11
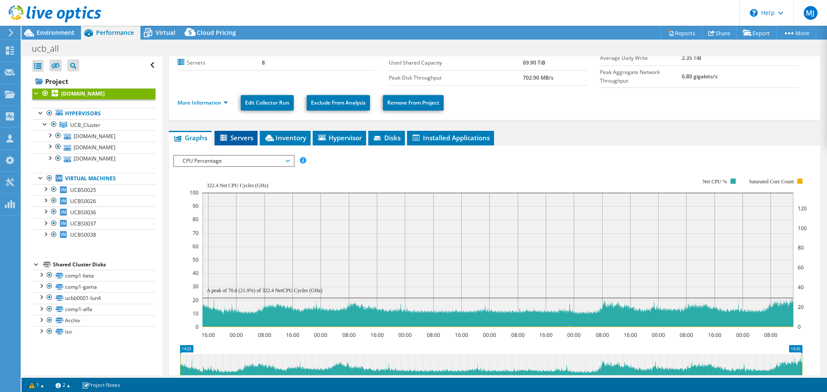
click at [237, 135] on span "Servers" at bounding box center [236, 137] width 34 height 9
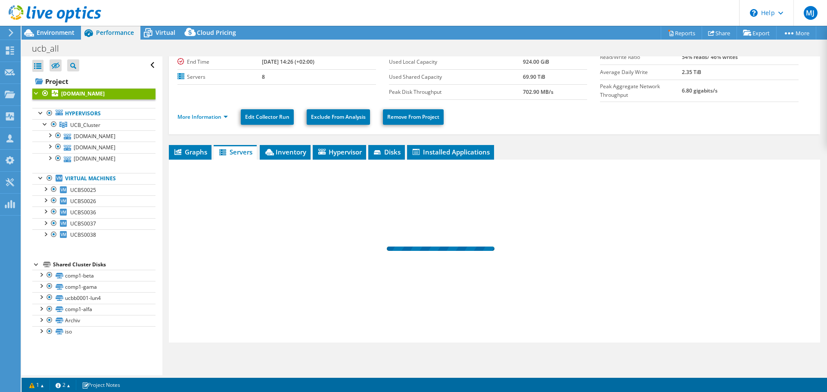
scroll to position [56, 0]
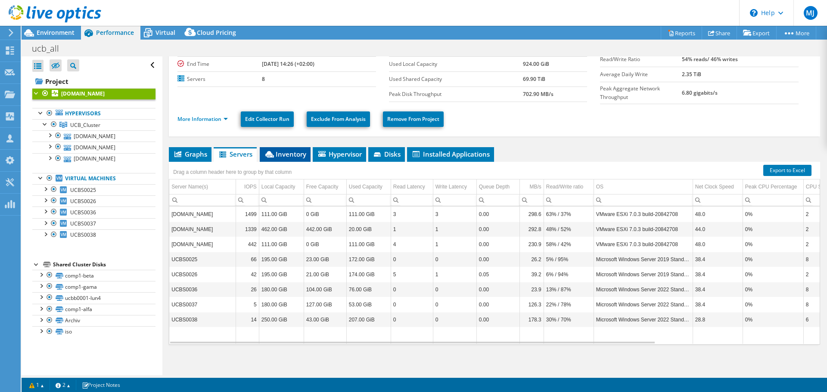
click at [294, 150] on span "Inventory" at bounding box center [285, 154] width 42 height 9
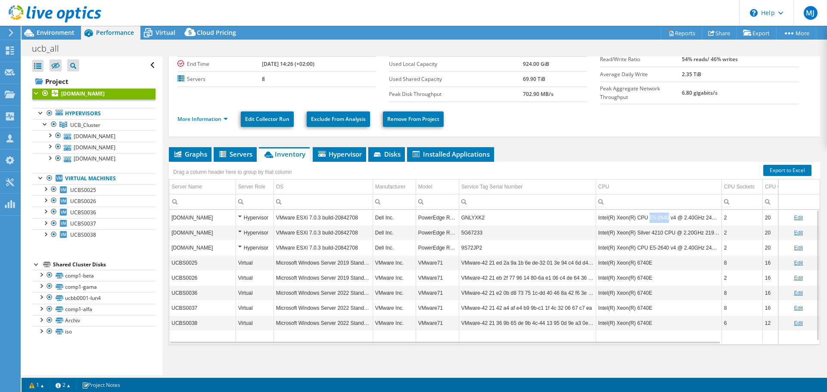
drag, startPoint x: 665, startPoint y: 216, endPoint x: 647, endPoint y: 216, distance: 18.5
click at [647, 216] on td "Intel(R) Xeon(R) CPU E5-2640 v4 @ 2.40GHz 240 GHz" at bounding box center [658, 217] width 126 height 15
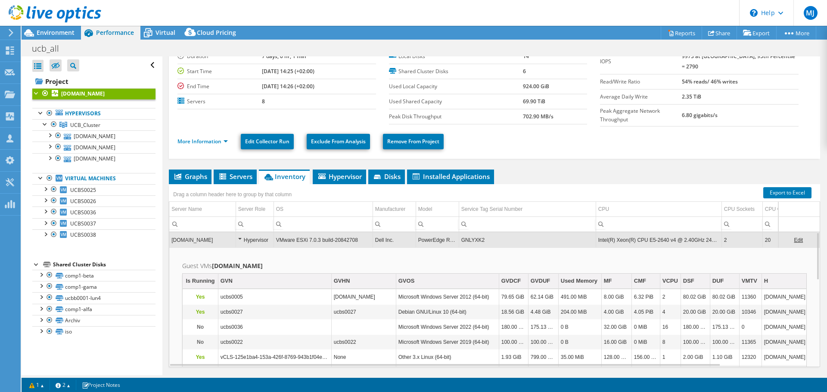
scroll to position [0, 0]
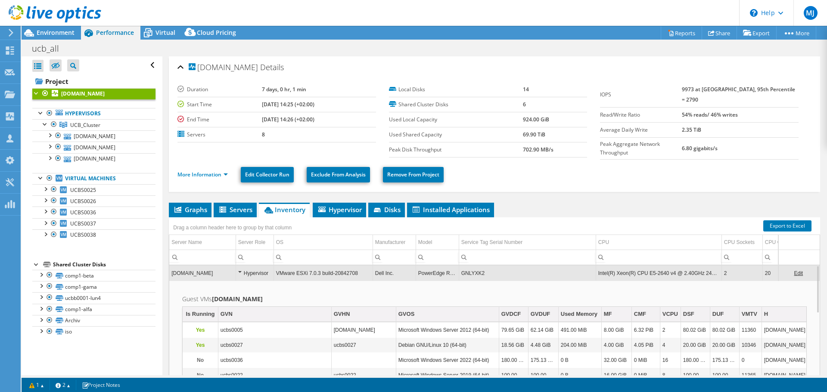
click at [241, 269] on div "Hypervisor" at bounding box center [254, 273] width 33 height 10
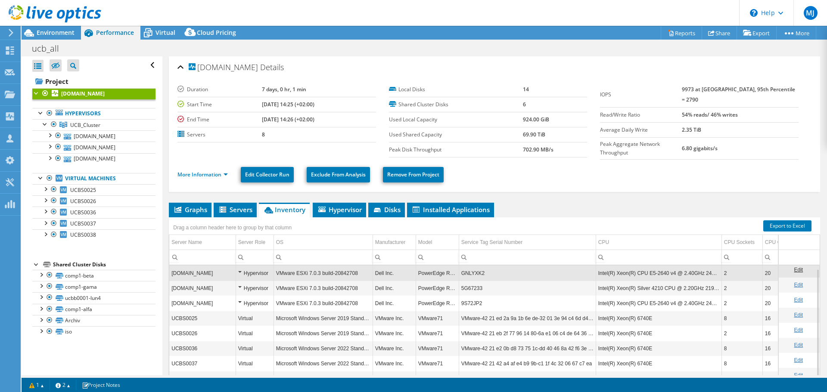
scroll to position [56, 0]
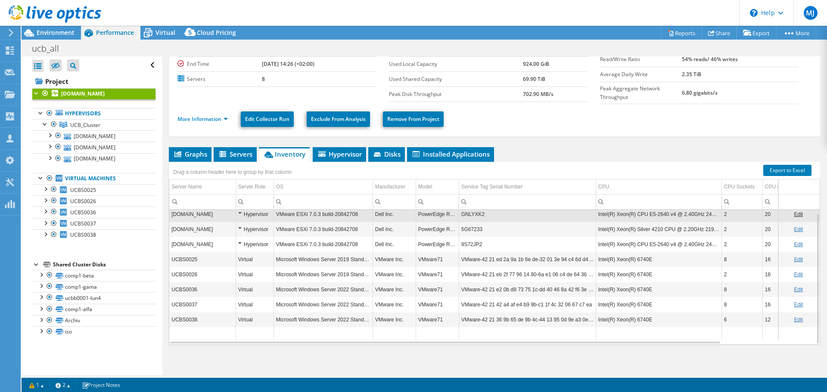
click at [711, 106] on div "More Information Edit Collector Run Exclude From Analysis Remove From Project" at bounding box center [494, 119] width 634 height 30
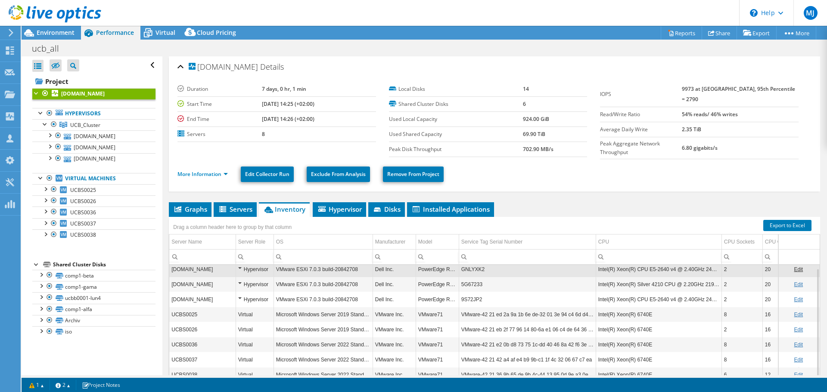
scroll to position [0, 0]
click at [197, 211] on span "Graphs" at bounding box center [190, 209] width 34 height 9
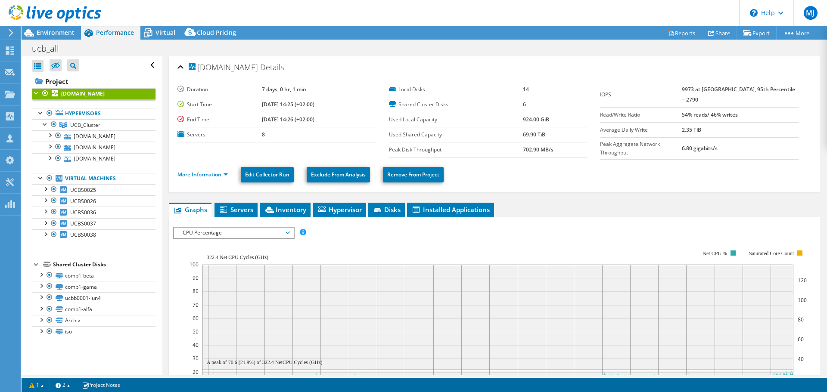
click at [218, 172] on link "More Information" at bounding box center [202, 174] width 50 height 7
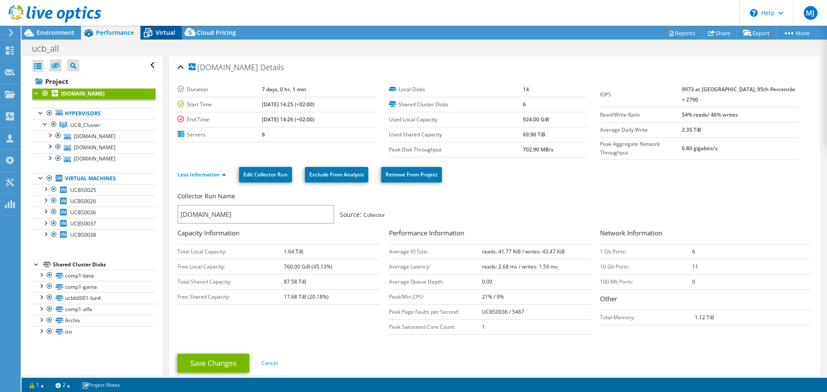
click at [167, 37] on div "Virtual" at bounding box center [160, 33] width 41 height 14
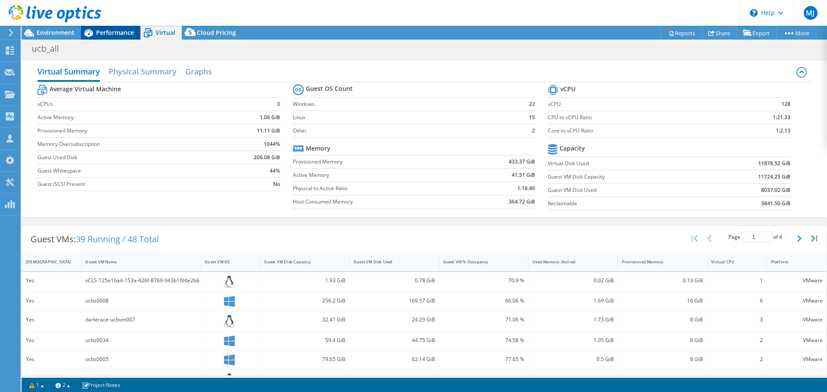
click at [106, 30] on span "Performance" at bounding box center [115, 32] width 38 height 8
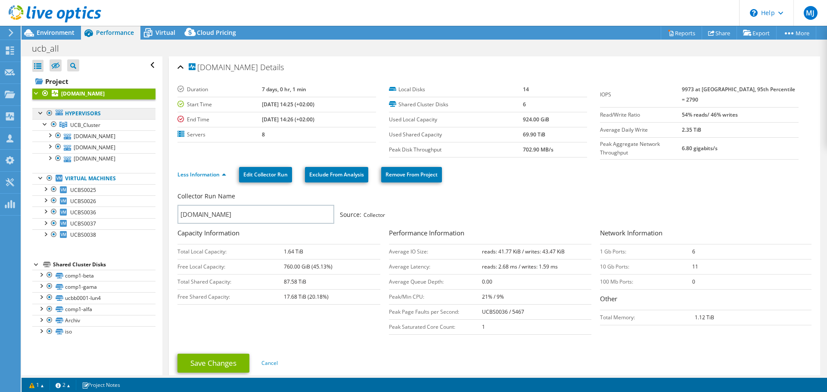
click at [97, 116] on link "Hypervisors" at bounding box center [93, 113] width 123 height 11
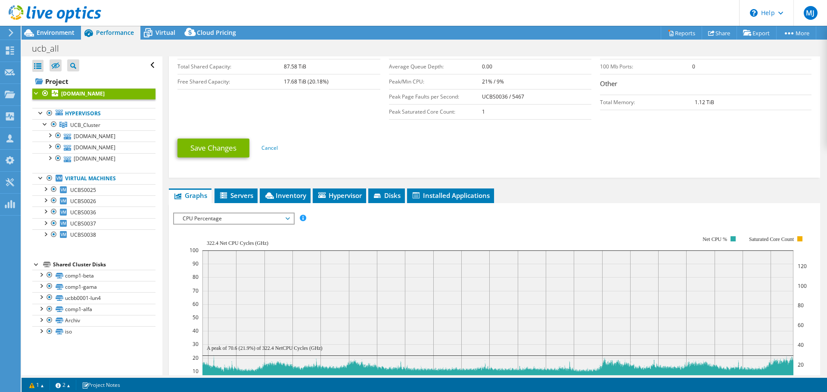
scroll to position [287, 0]
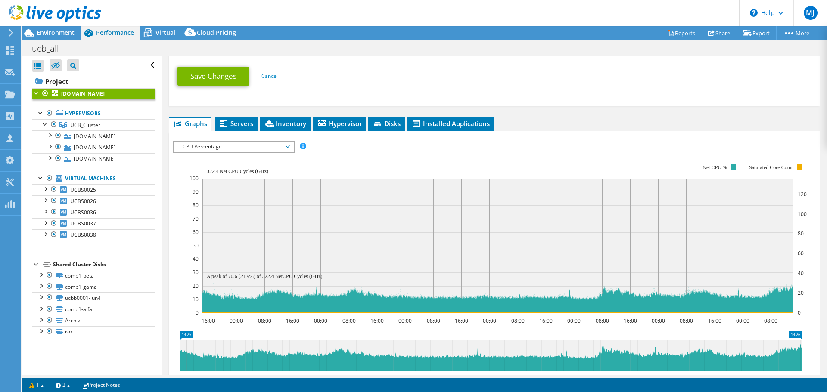
click at [210, 142] on span "CPU Percentage" at bounding box center [233, 147] width 111 height 10
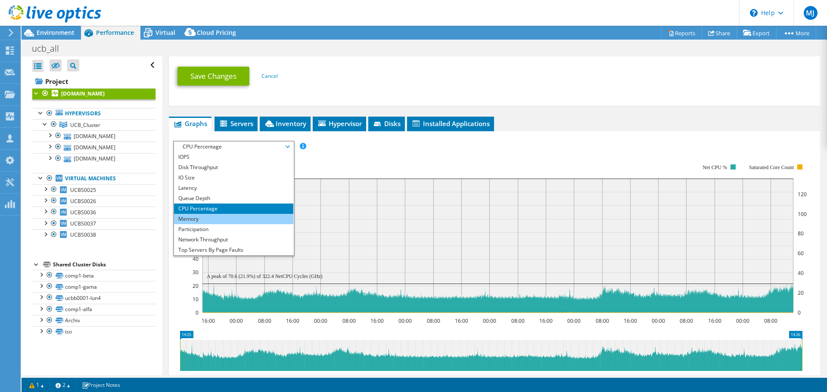
click at [198, 217] on li "Memory" at bounding box center [233, 219] width 119 height 10
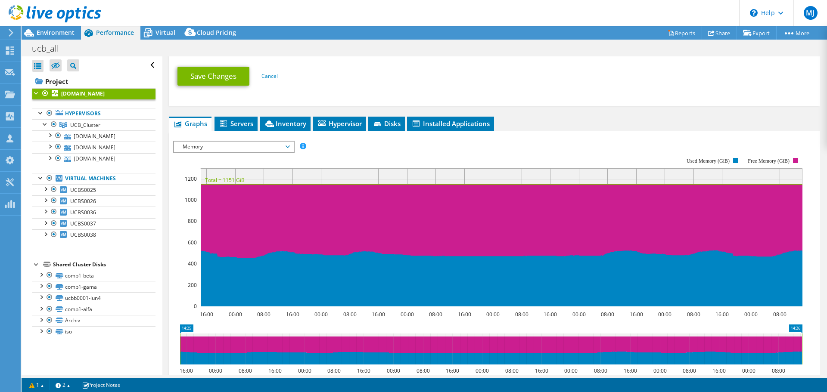
click at [743, 109] on div "ucbvm007.unitedcastbar.es Details Duration 7 days, 0 hr, 1 min Start Time 09/03…" at bounding box center [494, 131] width 664 height 725
click at [93, 127] on span "UCB_Cluster" at bounding box center [85, 124] width 30 height 7
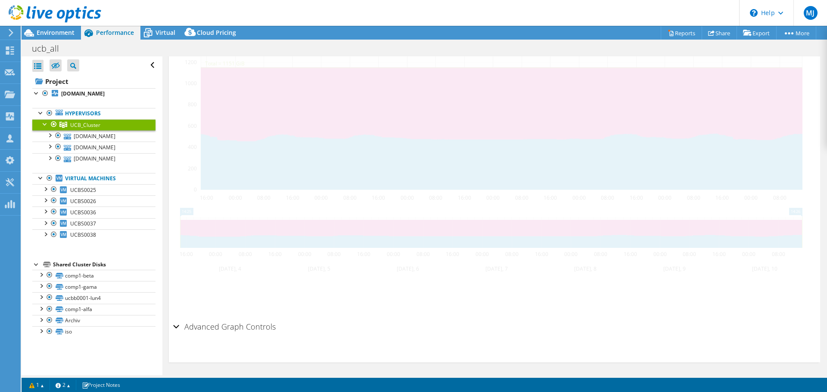
scroll to position [182, 0]
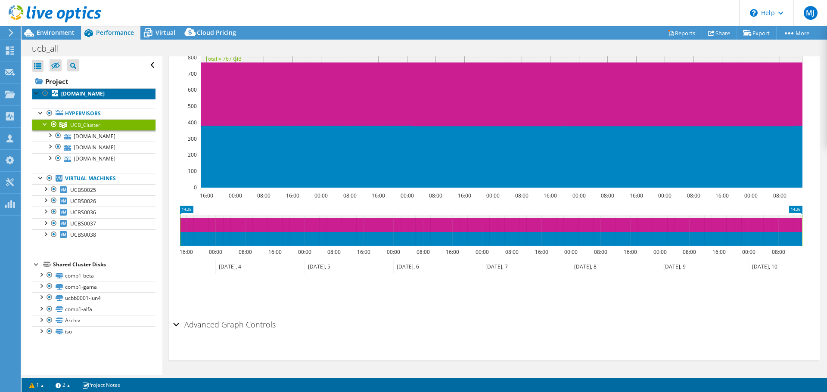
click at [86, 93] on b "[DOMAIN_NAME]" at bounding box center [82, 93] width 43 height 7
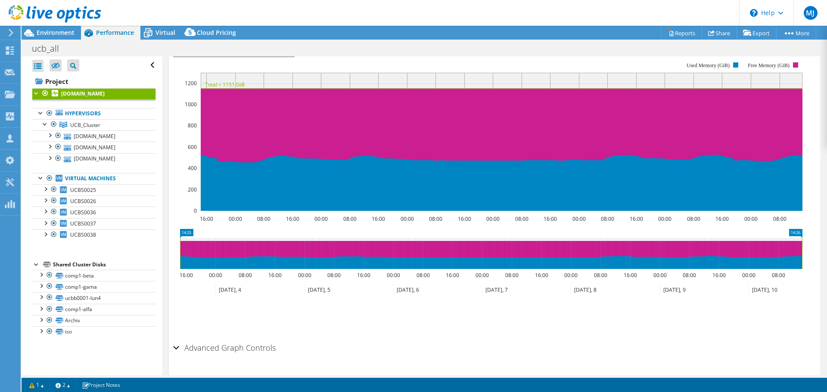
scroll to position [203, 0]
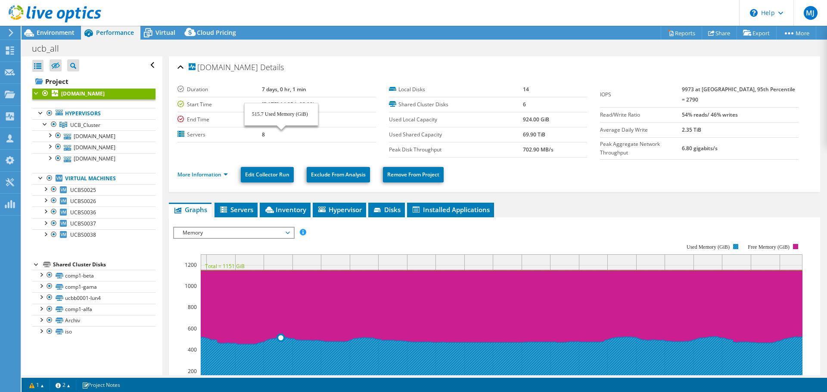
select select "USD"
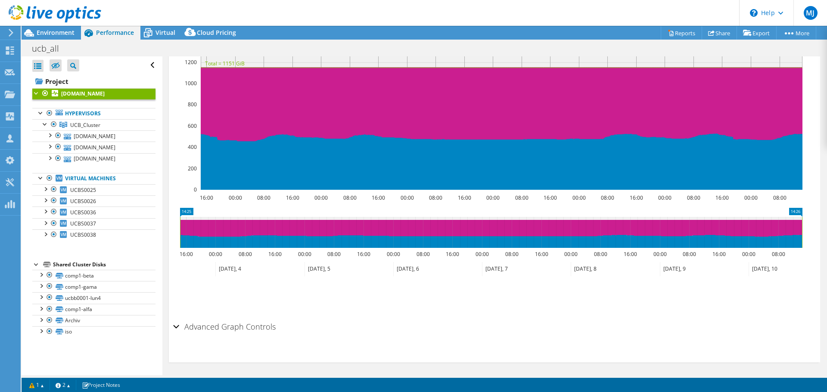
click at [706, 294] on ul "Save Zoom" at bounding box center [492, 294] width 638 height 25
click at [91, 124] on span "UCB_Cluster" at bounding box center [85, 124] width 30 height 7
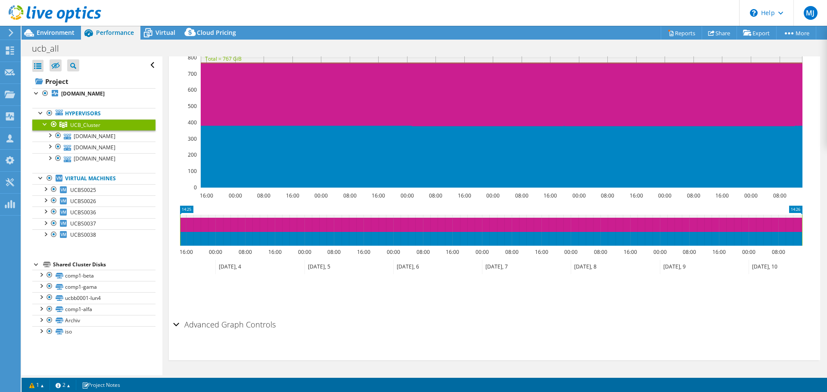
scroll to position [182, 0]
click at [807, 121] on icon "16:00 00:00 08:00 16:00 00:00 08:00 16:00 00:00 08:00 16:00 00:00 08:00 16:00 0…" at bounding box center [490, 113] width 635 height 172
click at [83, 95] on b "[DOMAIN_NAME]" at bounding box center [82, 93] width 43 height 7
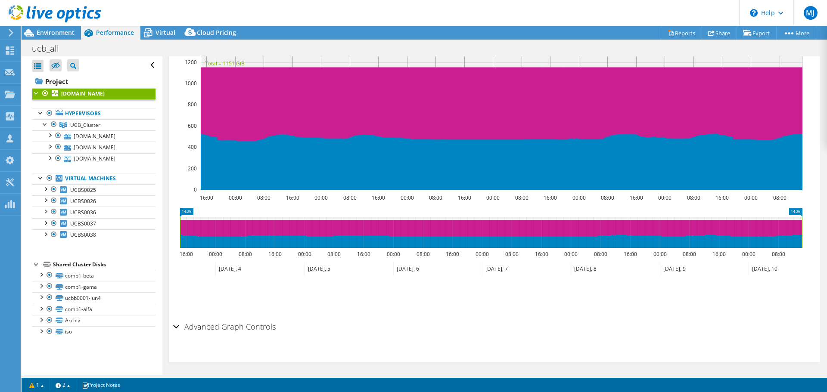
scroll to position [0, 0]
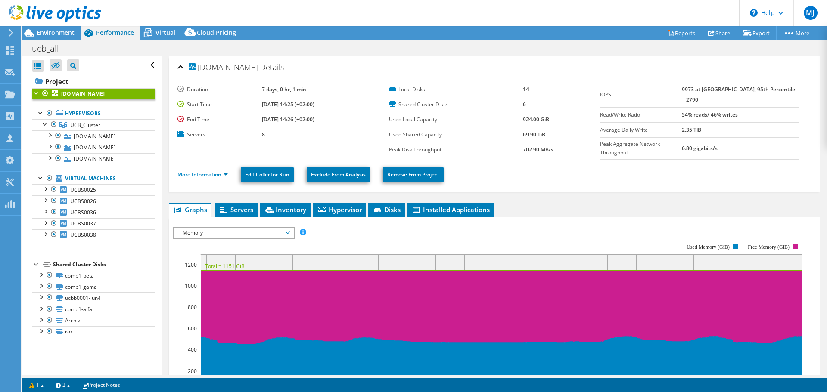
click at [228, 228] on span "Memory" at bounding box center [233, 233] width 111 height 10
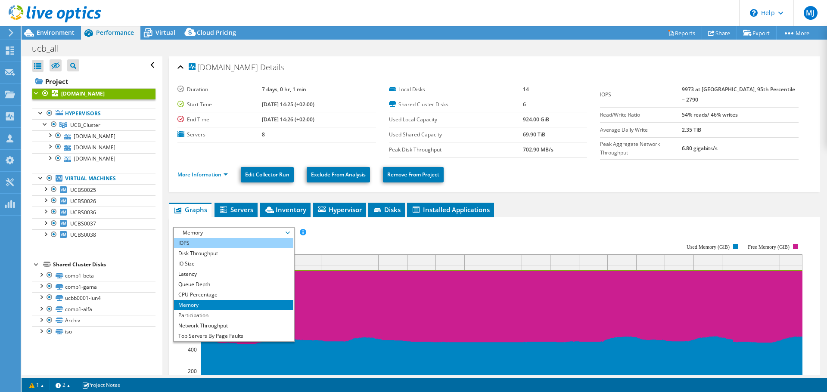
click at [201, 239] on li "IOPS" at bounding box center [233, 243] width 119 height 10
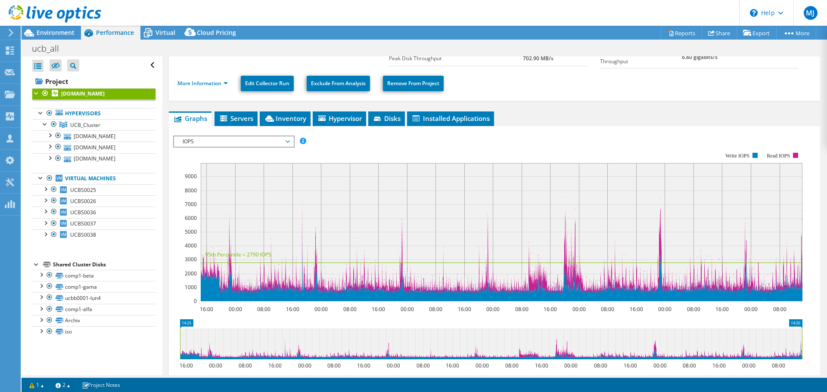
scroll to position [143, 0]
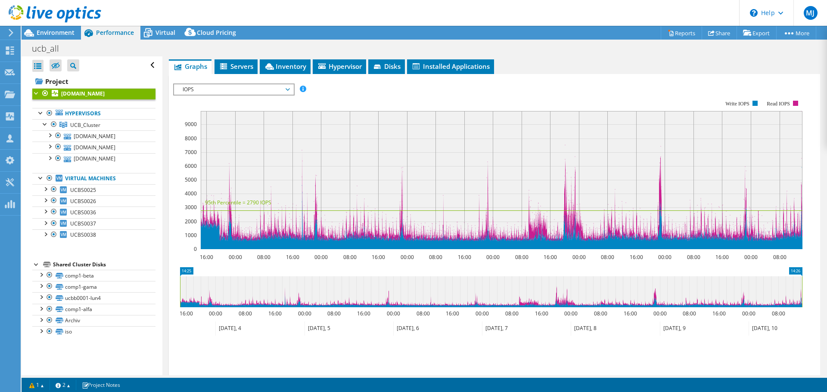
click at [88, 179] on link "Virtual Machines" at bounding box center [93, 178] width 123 height 11
click at [51, 136] on div at bounding box center [49, 134] width 9 height 9
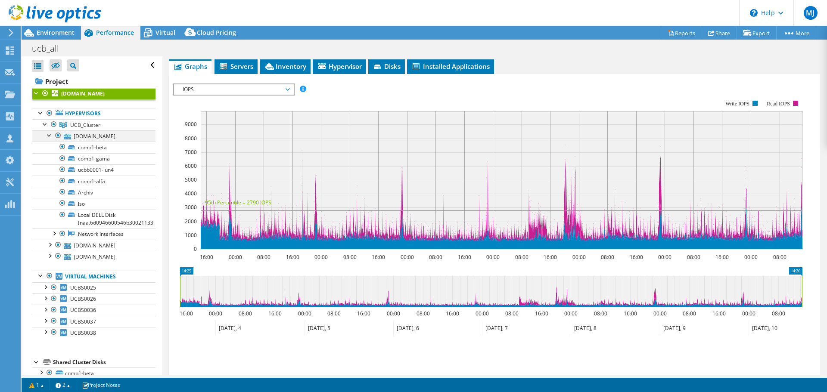
click at [47, 137] on div at bounding box center [49, 134] width 9 height 9
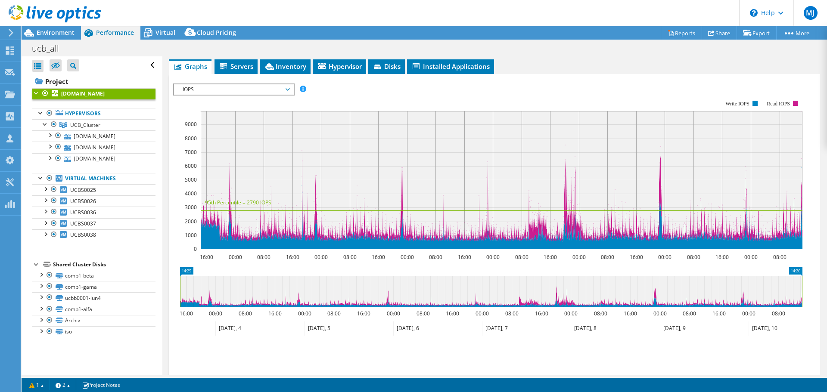
click at [692, 98] on rect at bounding box center [487, 175] width 629 height 172
click at [726, 76] on div "IOPS Disk Throughput IO Size Latency Queue Depth CPU Percentage Memory Page Fau…" at bounding box center [494, 226] width 642 height 304
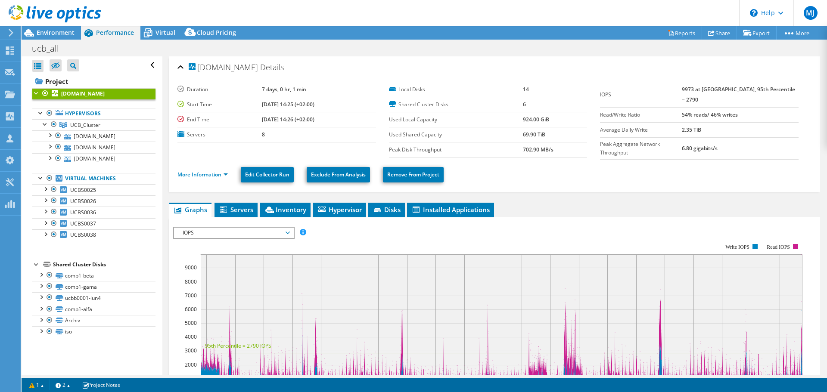
click at [247, 232] on span "IOPS" at bounding box center [233, 233] width 111 height 10
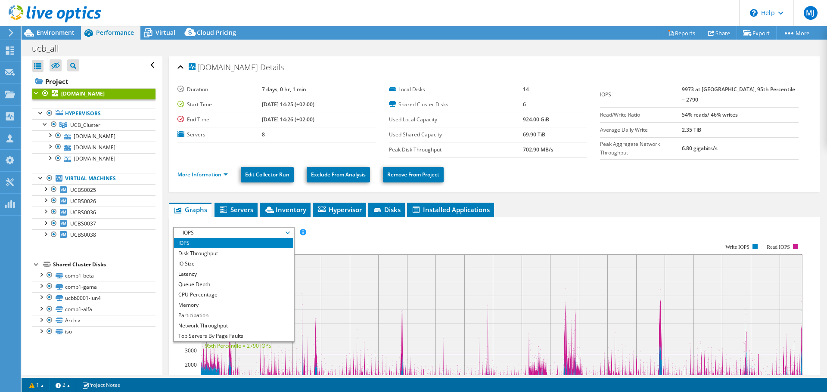
click at [195, 172] on link "More Information" at bounding box center [202, 174] width 50 height 7
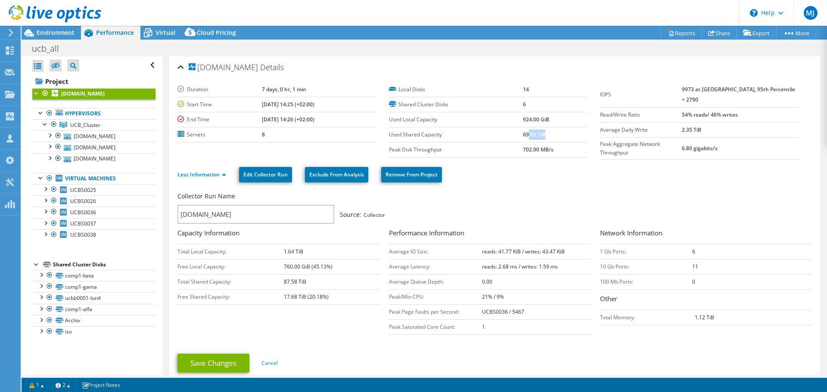
drag, startPoint x: 543, startPoint y: 135, endPoint x: 519, endPoint y: 135, distance: 24.5
click at [519, 135] on tr "Used Shared Capacity 69.90 TiB" at bounding box center [488, 134] width 198 height 15
click at [525, 167] on ul "Less Information Edit Collector Run Exclude From Analysis Remove From Project" at bounding box center [494, 174] width 634 height 18
click at [167, 17] on header "MJ Channel Partner Martin Joniak martin.joniak@tdsynnex.com azlan My Profile Lo…" at bounding box center [413, 13] width 827 height 26
click at [91, 263] on div "Shared Cluster Disks" at bounding box center [104, 265] width 102 height 10
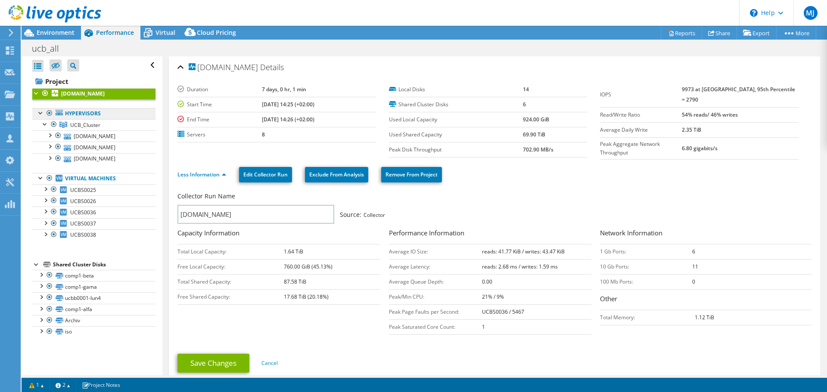
click at [88, 114] on link "Hypervisors" at bounding box center [93, 113] width 123 height 11
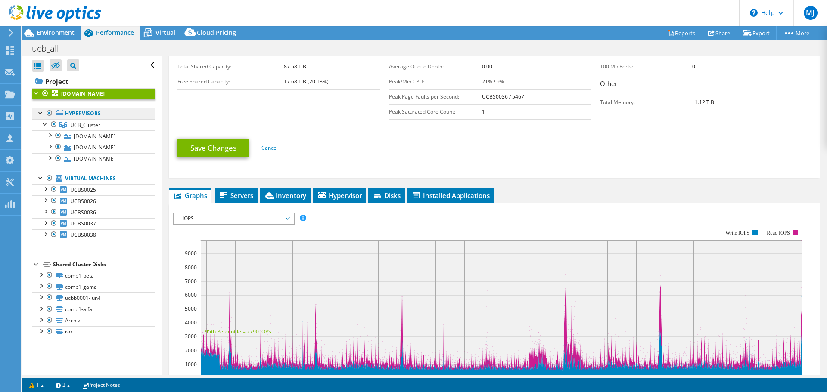
click at [93, 114] on link "Hypervisors" at bounding box center [93, 113] width 123 height 11
click at [91, 93] on b "[DOMAIN_NAME]" at bounding box center [82, 93] width 43 height 7
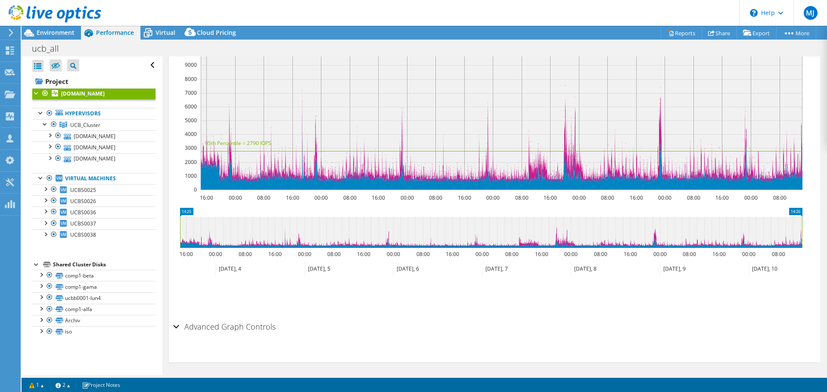
scroll to position [0, 0]
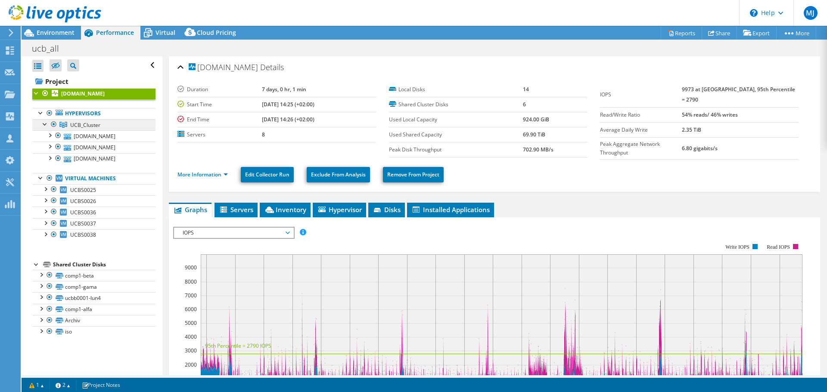
click at [95, 124] on span "UCB_Cluster" at bounding box center [85, 124] width 30 height 7
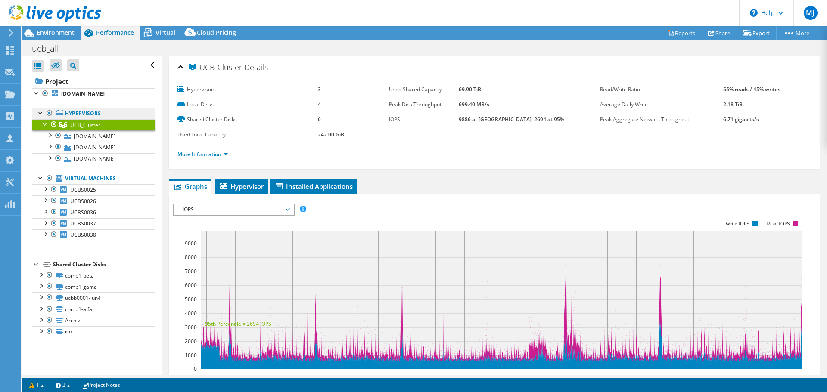
click at [96, 116] on link "Hypervisors" at bounding box center [93, 113] width 123 height 11
click at [36, 94] on div at bounding box center [36, 92] width 9 height 9
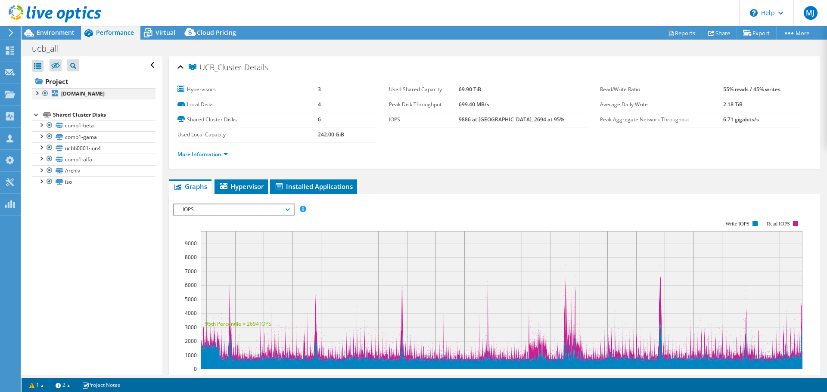
click at [36, 94] on div at bounding box center [36, 92] width 9 height 9
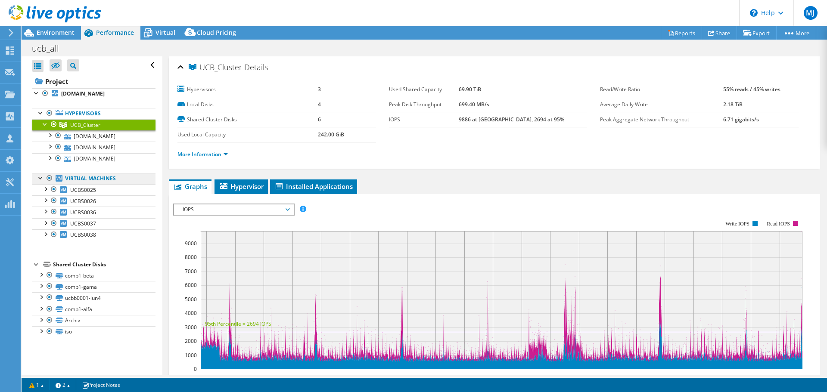
click at [73, 180] on link "Virtual Machines" at bounding box center [93, 178] width 123 height 11
click at [81, 136] on link "[DOMAIN_NAME]" at bounding box center [93, 135] width 123 height 11
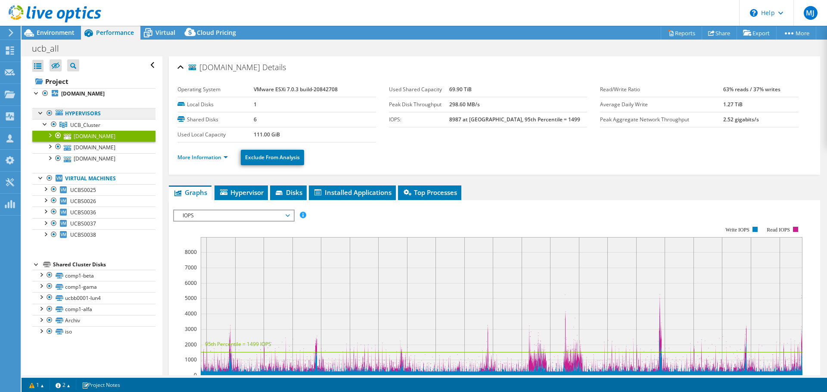
click at [82, 113] on link "Hypervisors" at bounding box center [93, 113] width 123 height 11
click at [83, 102] on ul "Hypervisors UCB_Cluster ucbvm007.unitedcastbar.es" at bounding box center [93, 174] width 123 height 150
click at [82, 96] on b "[DOMAIN_NAME]" at bounding box center [82, 93] width 43 height 7
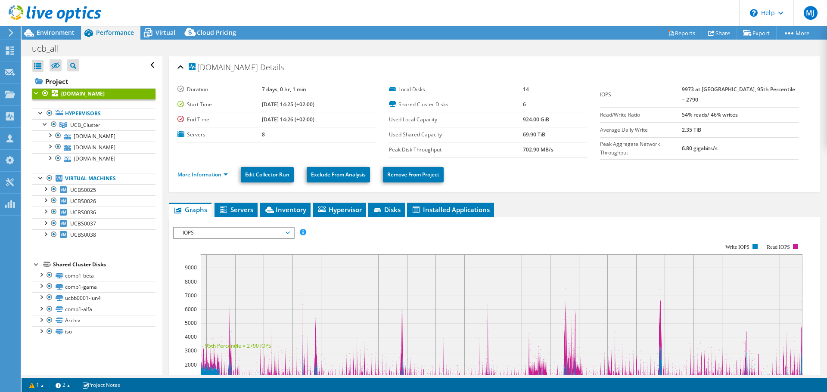
click at [93, 266] on div "Shared Cluster Disks" at bounding box center [104, 265] width 102 height 10
click at [35, 265] on div at bounding box center [36, 264] width 9 height 9
click at [83, 111] on link "Hypervisors" at bounding box center [93, 113] width 123 height 11
click at [87, 125] on span "UCB_Cluster" at bounding box center [85, 124] width 30 height 7
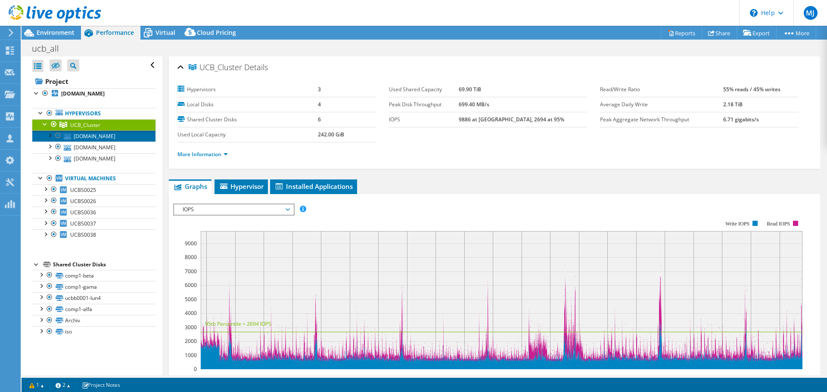
click at [85, 136] on link "[DOMAIN_NAME]" at bounding box center [93, 135] width 123 height 11
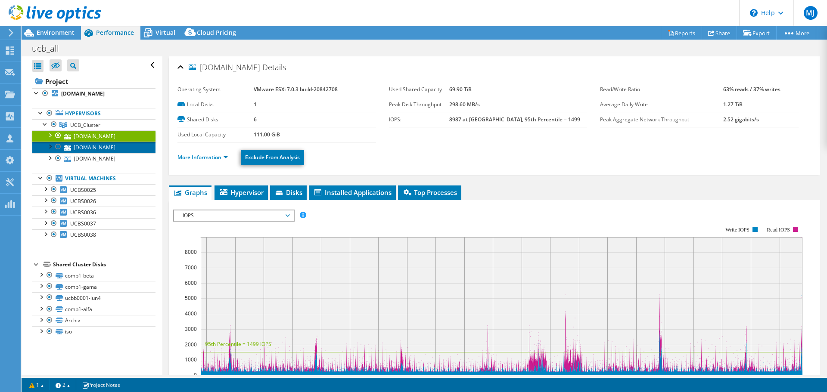
click at [84, 147] on link "[DOMAIN_NAME]" at bounding box center [93, 147] width 123 height 11
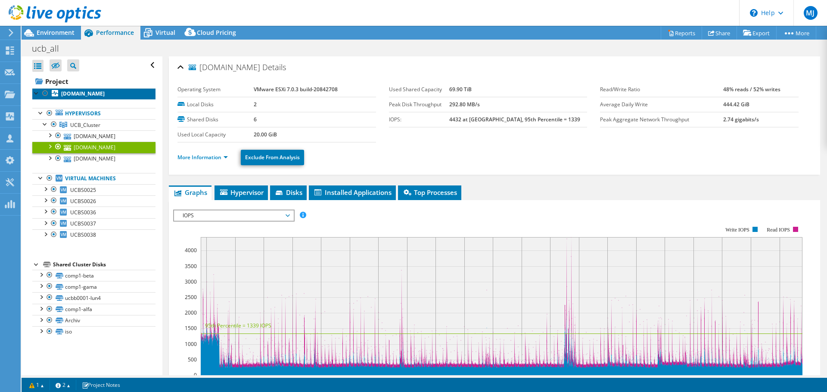
click at [88, 96] on b "[DOMAIN_NAME]" at bounding box center [82, 93] width 43 height 7
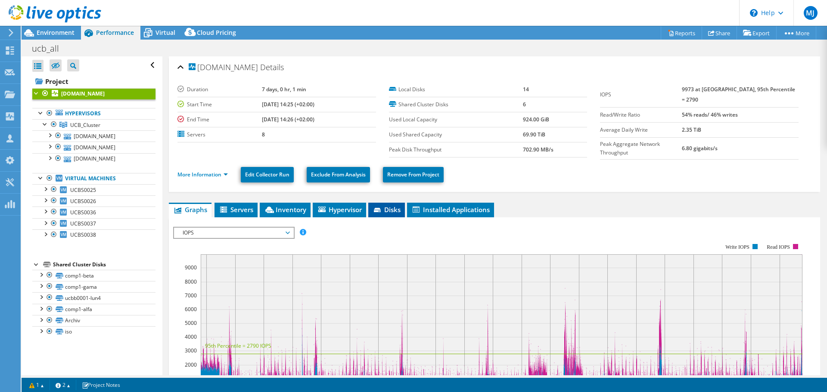
click at [385, 213] on li "Disks" at bounding box center [386, 210] width 37 height 15
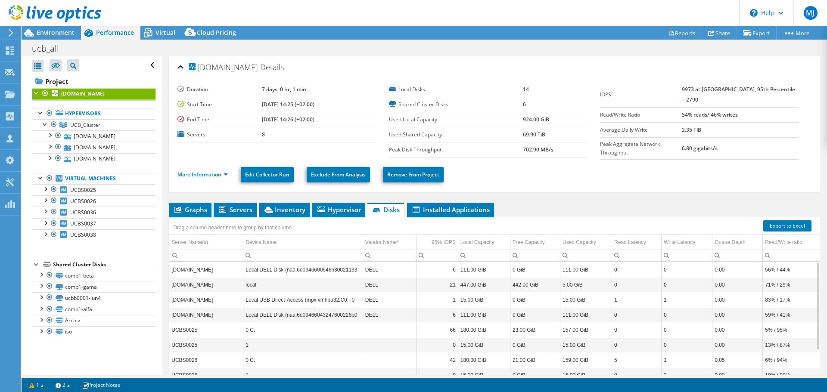
scroll to position [56, 0]
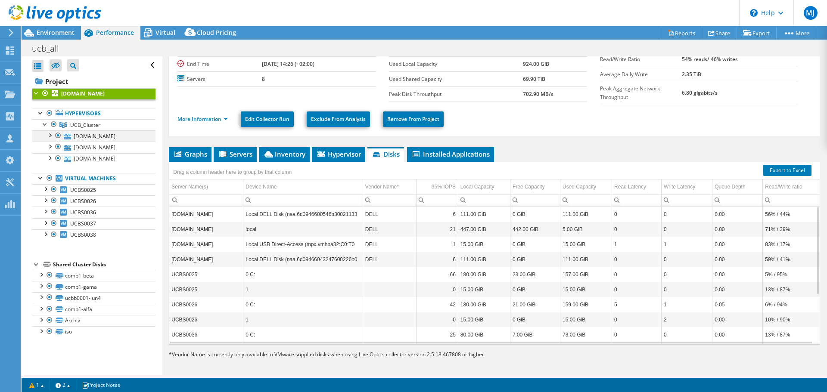
click at [50, 136] on div at bounding box center [49, 134] width 9 height 9
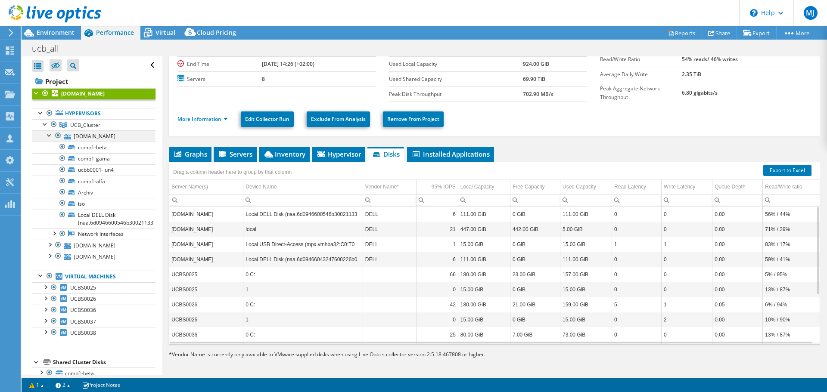
click at [50, 136] on div at bounding box center [49, 134] width 9 height 9
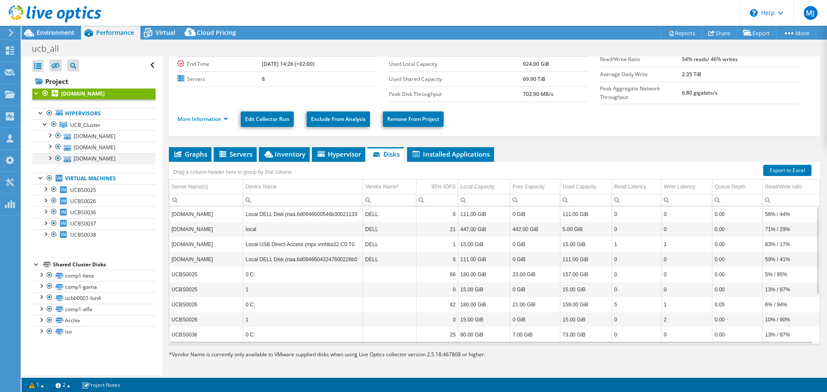
click at [50, 157] on div at bounding box center [49, 157] width 9 height 9
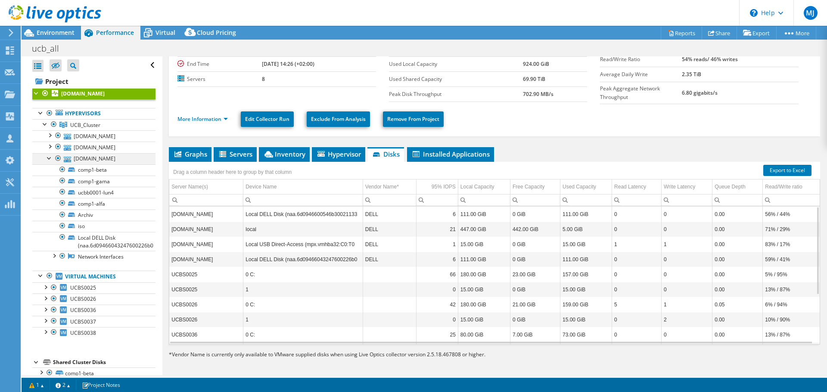
click at [50, 157] on div at bounding box center [49, 157] width 9 height 9
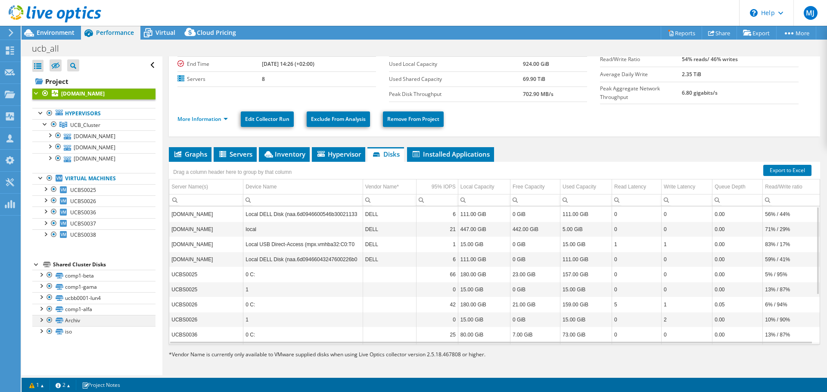
click at [43, 319] on div at bounding box center [41, 319] width 9 height 9
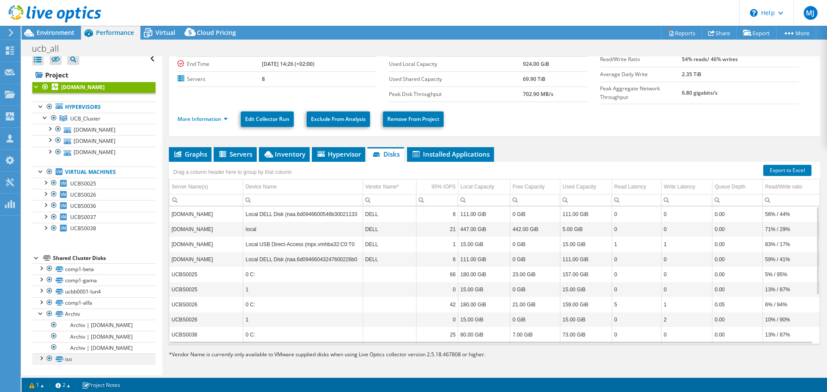
click at [42, 357] on div at bounding box center [41, 357] width 9 height 9
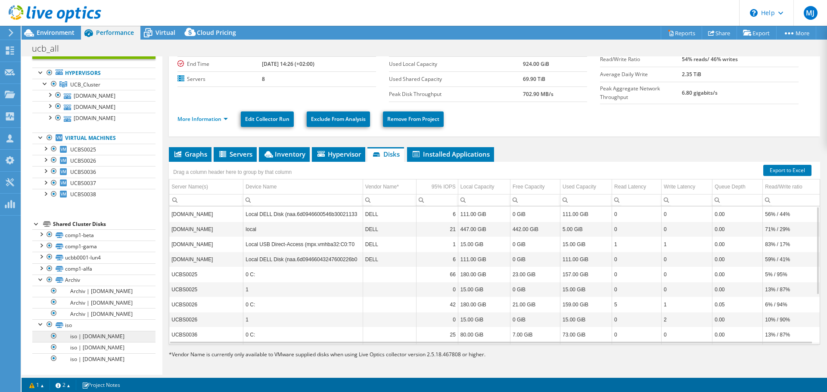
scroll to position [87, 0]
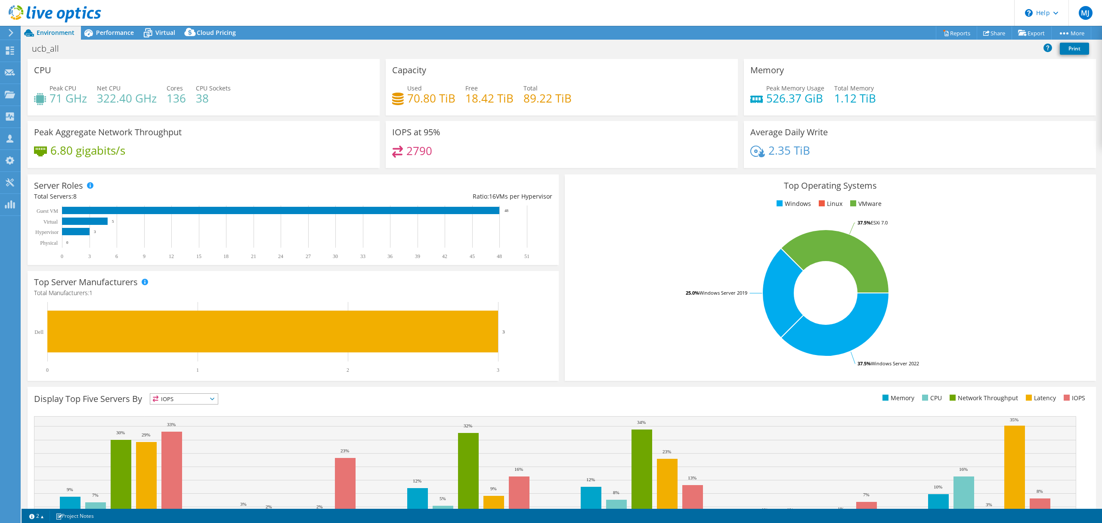
select select "USD"
